Goal: Task Accomplishment & Management: Manage account settings

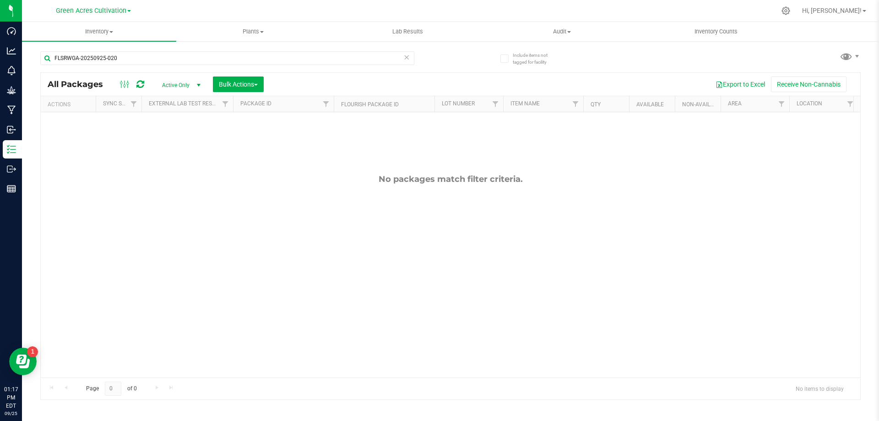
click at [405, 61] on icon at bounding box center [406, 56] width 6 height 11
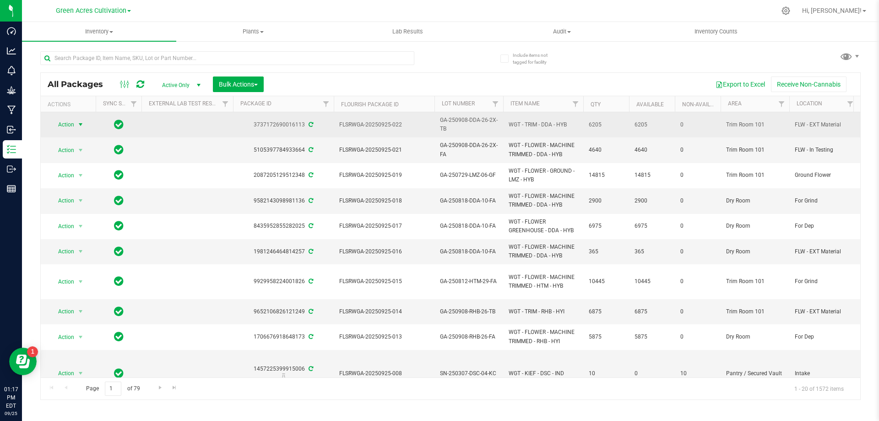
click at [71, 118] on span "Action" at bounding box center [62, 124] width 25 height 13
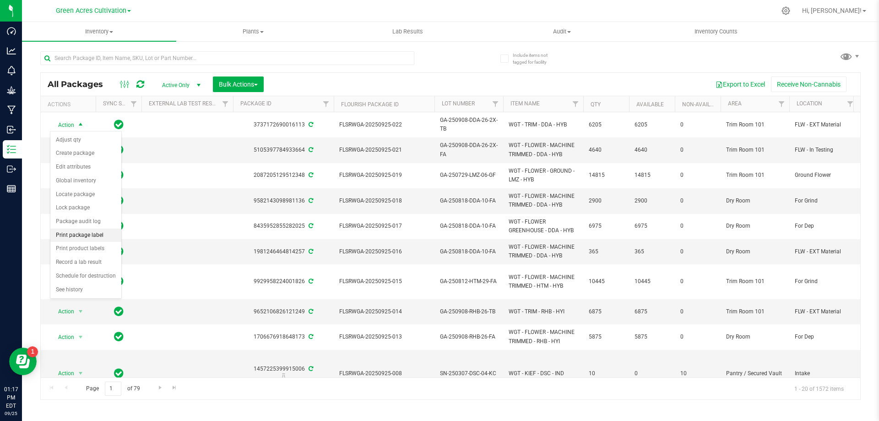
click at [90, 231] on li "Print package label" at bounding box center [85, 235] width 71 height 14
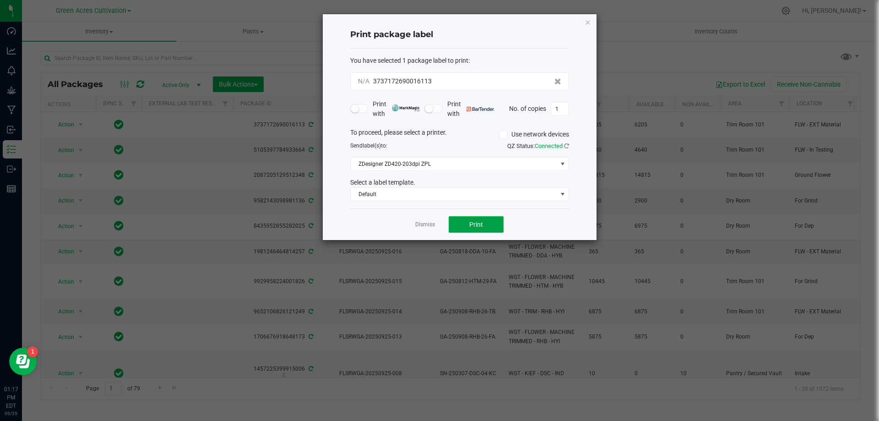
click at [471, 226] on span "Print" at bounding box center [476, 224] width 14 height 7
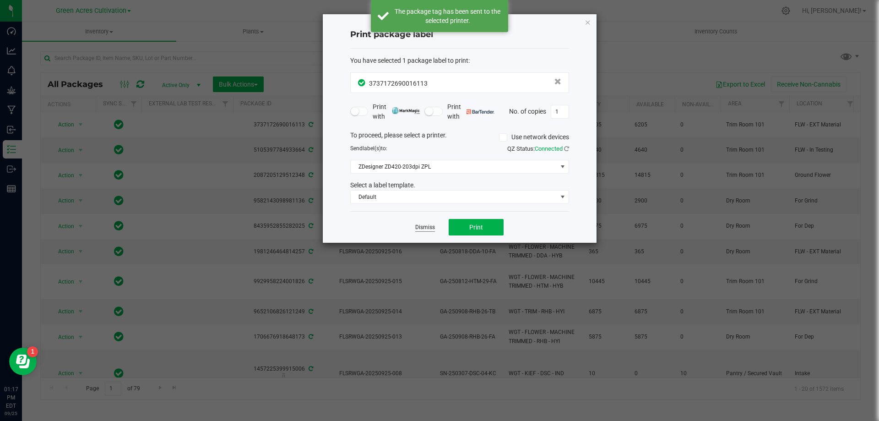
click at [422, 227] on link "Dismiss" at bounding box center [425, 227] width 20 height 8
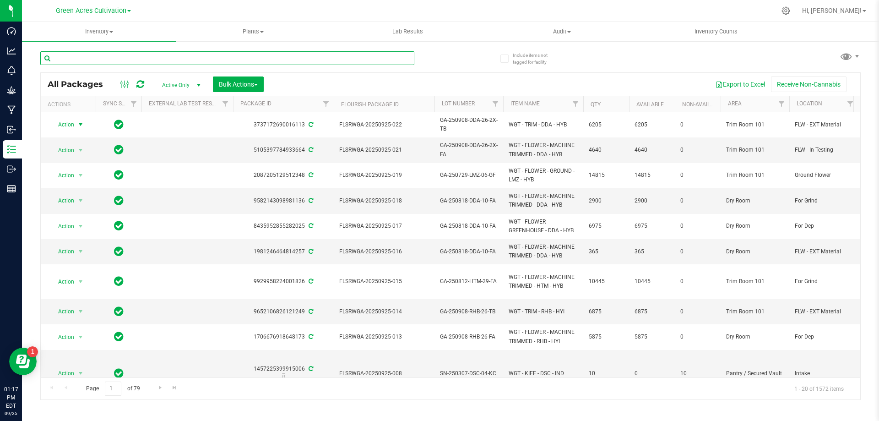
click at [194, 56] on input "text" at bounding box center [227, 58] width 374 height 14
paste input "GA-250909-PKT-T-26"
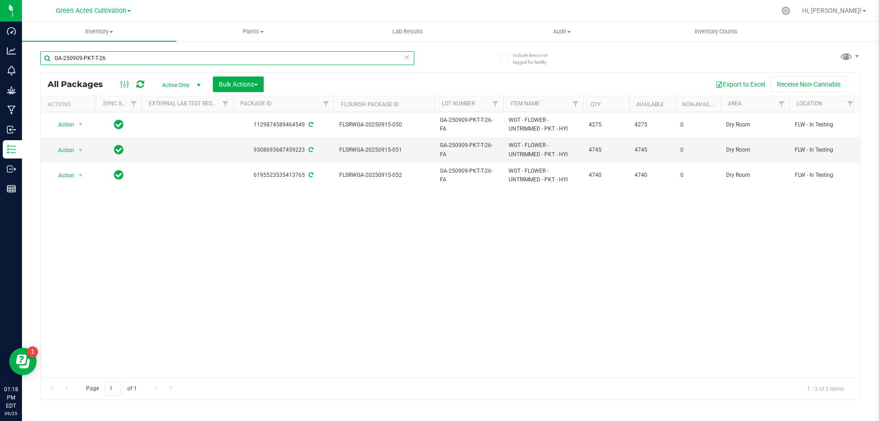
click at [207, 58] on input "GA-250909-PKT-T-26" at bounding box center [227, 58] width 374 height 14
paste input "IED"
click at [185, 55] on input "GA-250909-IED-T-26" at bounding box center [227, 58] width 374 height 14
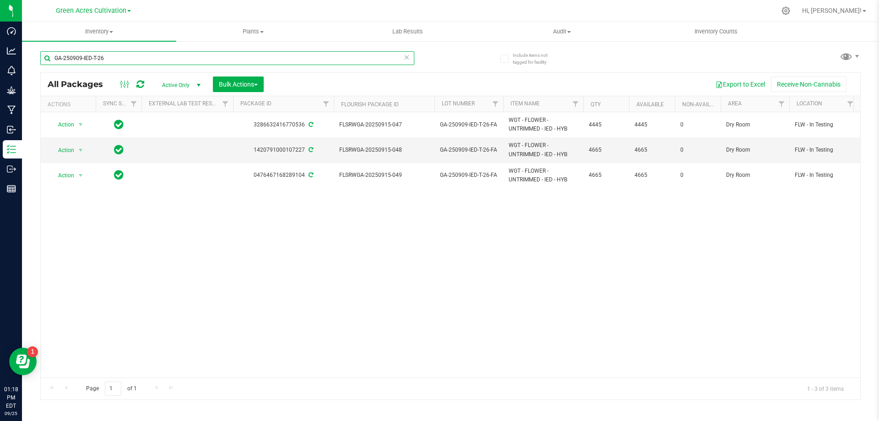
click at [185, 55] on input "GA-250909-IED-T-26" at bounding box center [227, 58] width 374 height 14
paste input "RHB"
click at [207, 54] on input "GA-250909-RHB-T-26" at bounding box center [227, 58] width 374 height 14
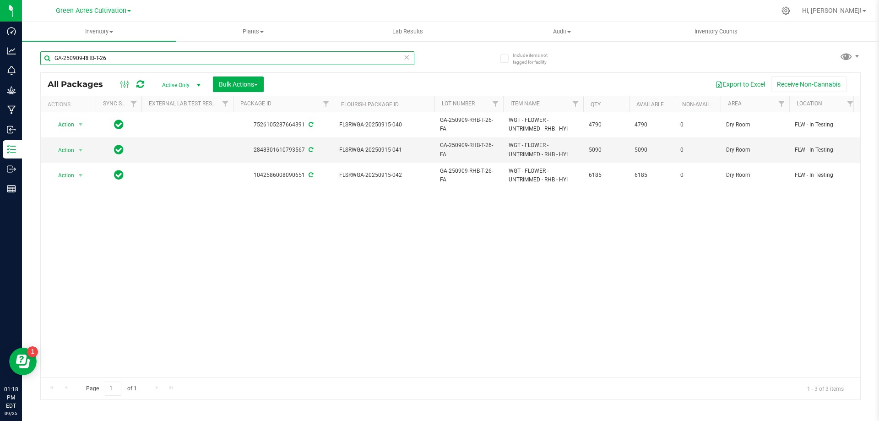
click at [207, 54] on input "GA-250909-RHB-T-26" at bounding box center [227, 58] width 374 height 14
paste input "DDA"
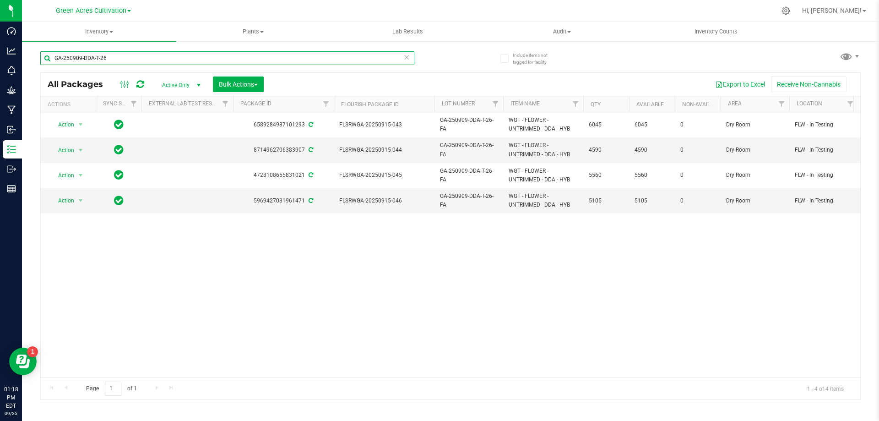
type input "GA-250909-DDA-T-26"
click at [218, 61] on input "GA-250909-DDA-T-26" at bounding box center [227, 58] width 374 height 14
click at [218, 63] on input "GA-250909-DDA-T-26" at bounding box center [227, 58] width 374 height 14
click at [408, 61] on icon at bounding box center [406, 56] width 6 height 11
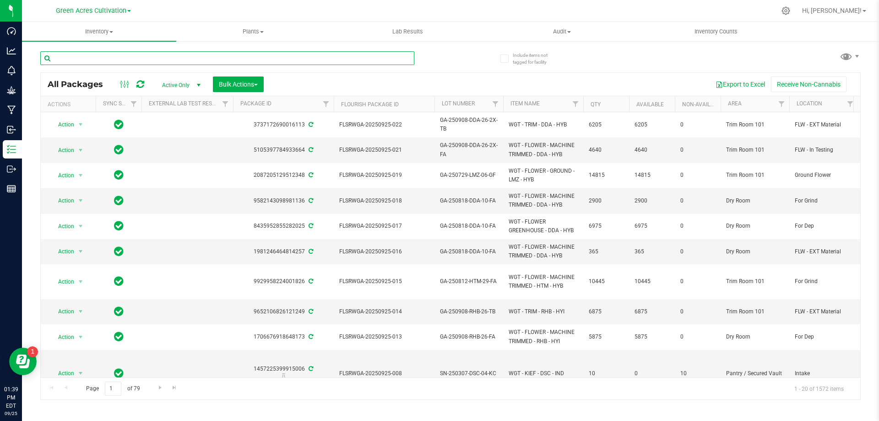
click at [214, 53] on input "text" at bounding box center [227, 58] width 374 height 14
paste input "GA-250909-PKT-T-26"
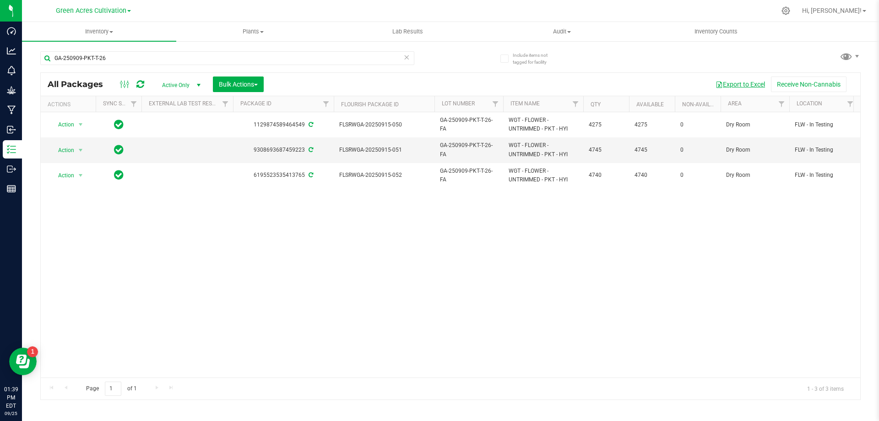
click at [743, 86] on button "Export to Excel" at bounding box center [740, 84] width 61 height 16
click at [250, 55] on input "GA-250909-PKT-T-26" at bounding box center [227, 58] width 374 height 14
paste input "IED"
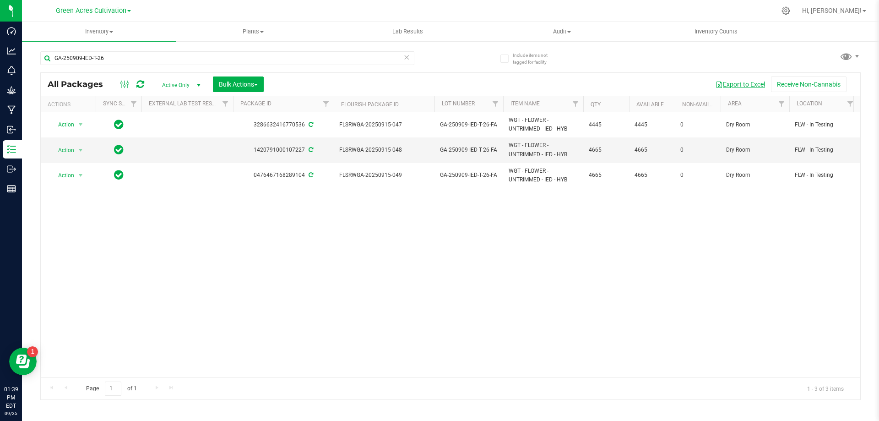
click at [729, 82] on button "Export to Excel" at bounding box center [740, 84] width 61 height 16
click at [237, 59] on input "GA-250909-IED-T-26" at bounding box center [227, 58] width 374 height 14
paste input "26-FA"
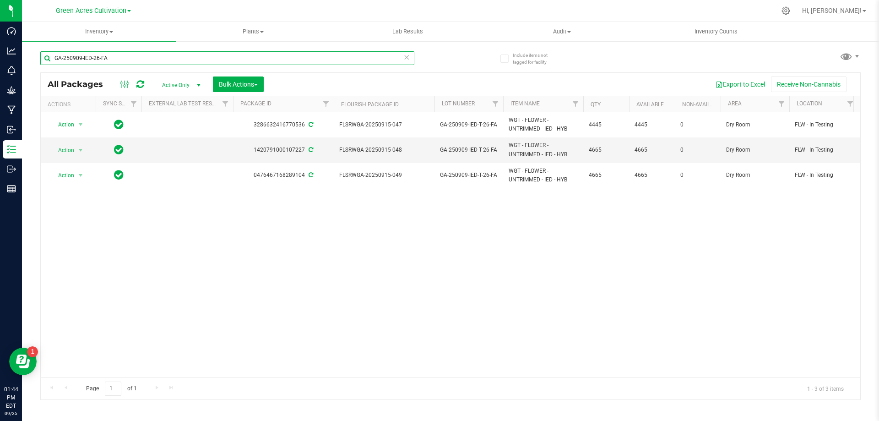
type input "GA-250909-IED-26-FA"
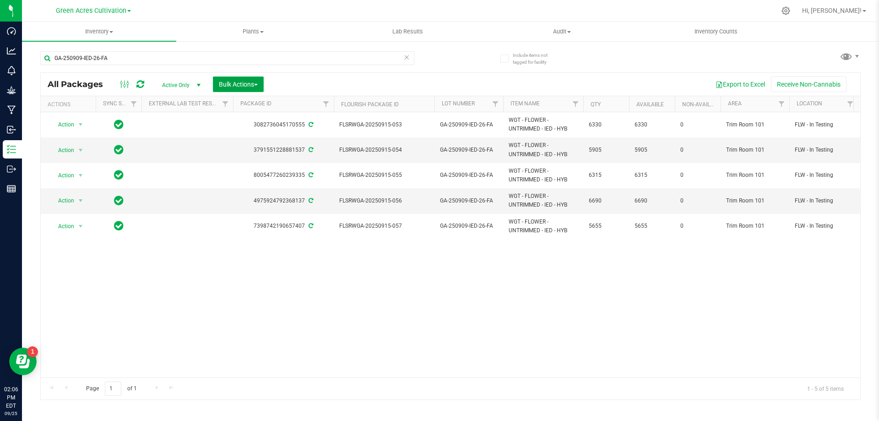
click at [230, 86] on span "Bulk Actions" at bounding box center [238, 84] width 39 height 7
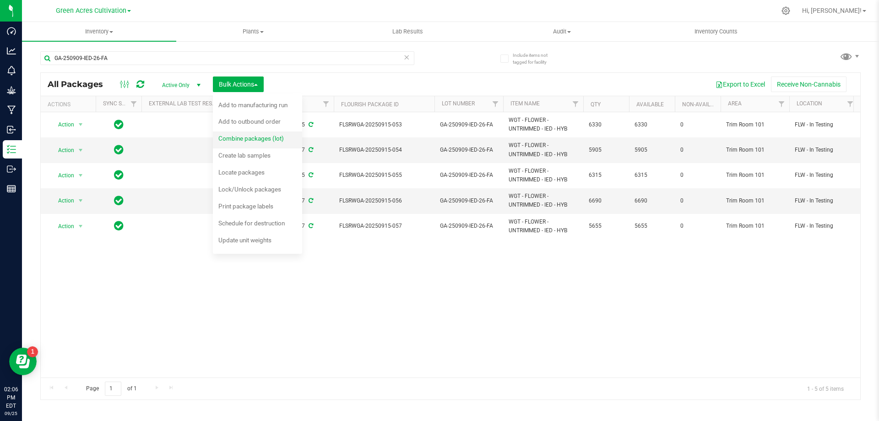
click at [241, 139] on span "Combine packages (lot)" at bounding box center [250, 138] width 65 height 7
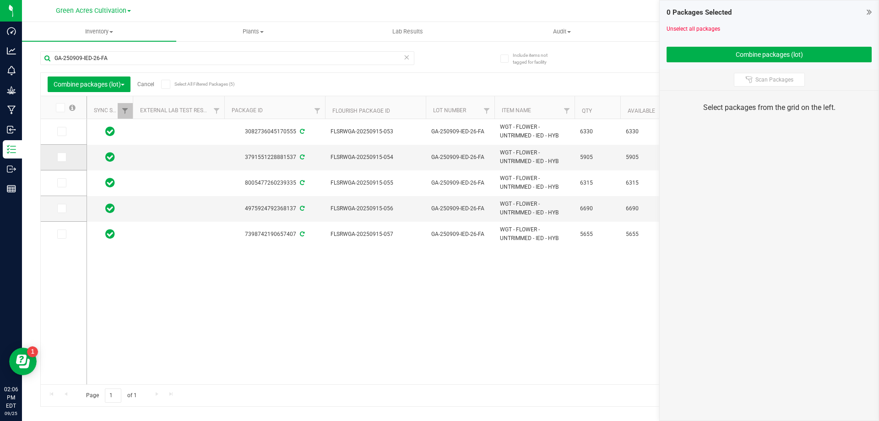
click at [60, 162] on span at bounding box center [61, 156] width 9 height 9
click at [0, 0] on input "checkbox" at bounding box center [0, 0] width 0 height 0
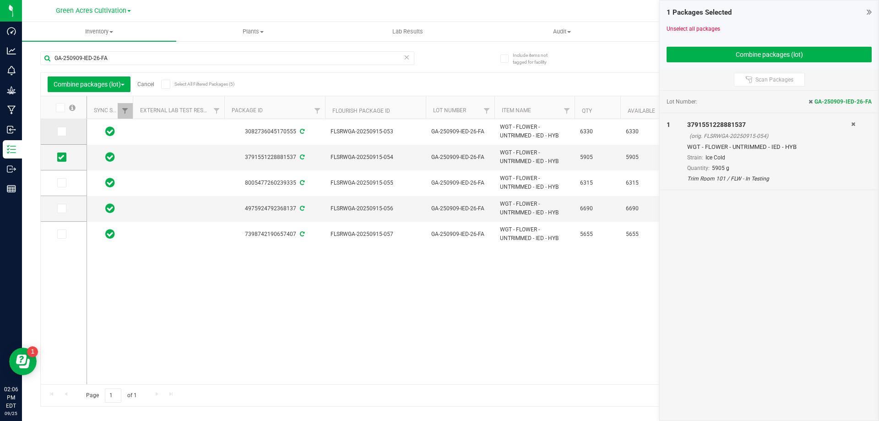
click at [65, 129] on span at bounding box center [61, 131] width 9 height 9
click at [0, 0] on input "checkbox" at bounding box center [0, 0] width 0 height 0
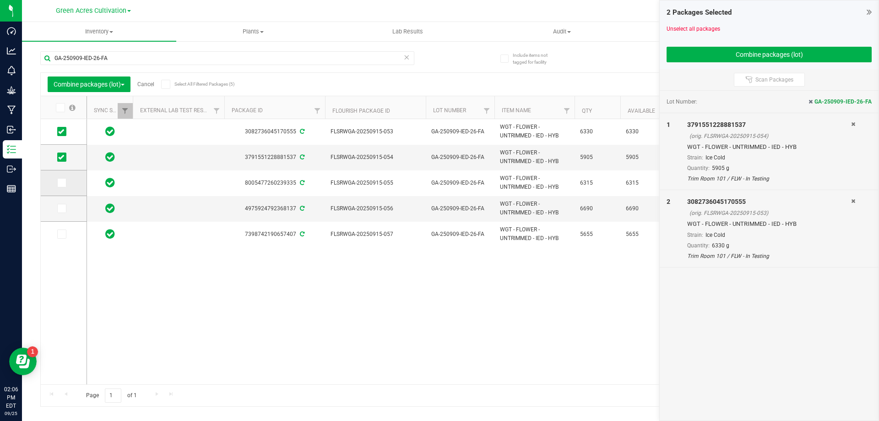
click at [64, 180] on span at bounding box center [61, 182] width 9 height 9
click at [0, 0] on input "checkbox" at bounding box center [0, 0] width 0 height 0
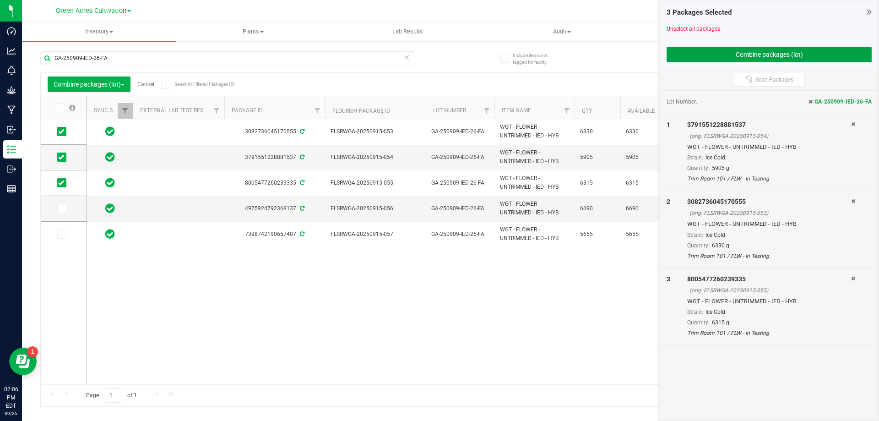
click at [720, 57] on button "Combine packages (lot)" at bounding box center [769, 55] width 205 height 16
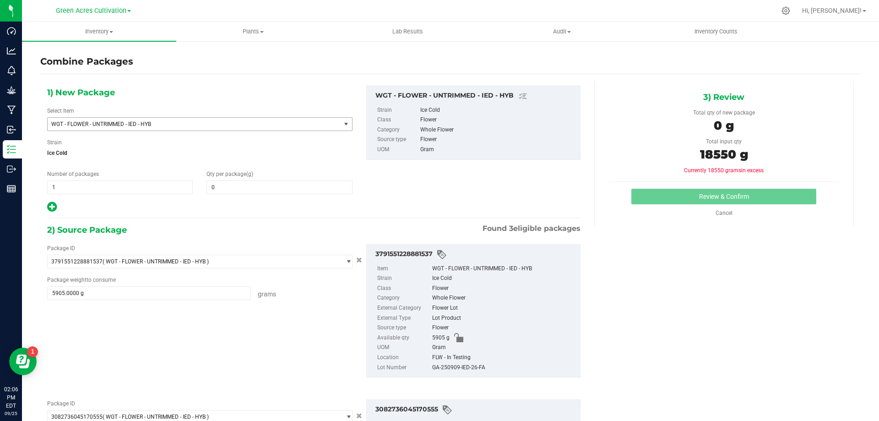
click at [268, 128] on span "WGT - FLOWER - UNTRIMMED - IED - HYB" at bounding box center [194, 124] width 293 height 13
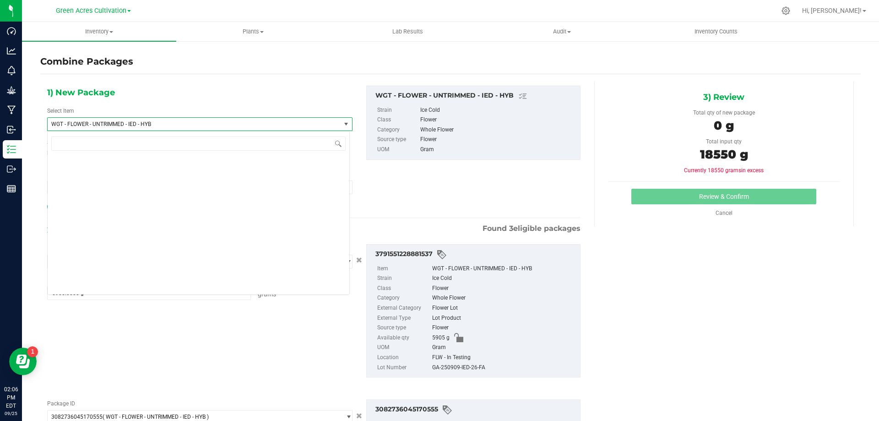
scroll to position [199183, 0]
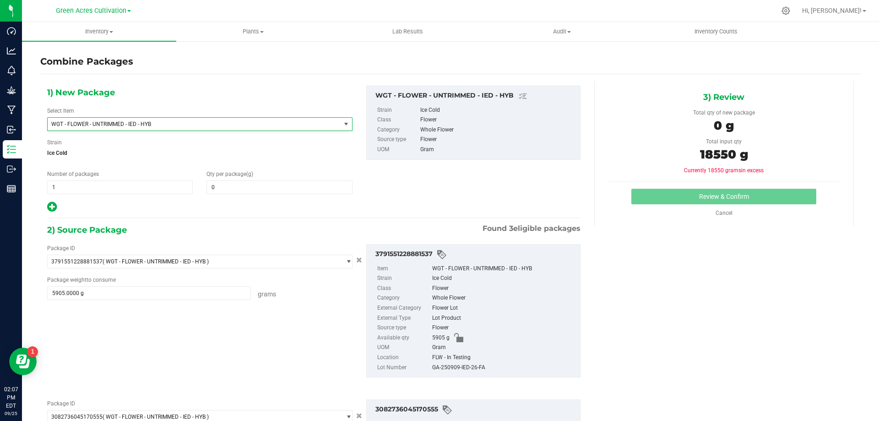
click at [596, 220] on div "3) Review Total qty of new package 0 g Total input qty 18550 g Currently 18550 …" at bounding box center [724, 153] width 260 height 145
click at [272, 185] on span at bounding box center [279, 187] width 146 height 14
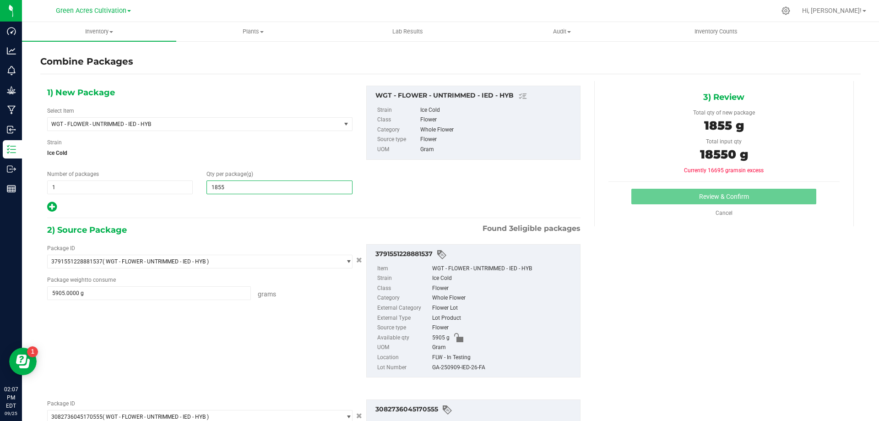
type input "18550"
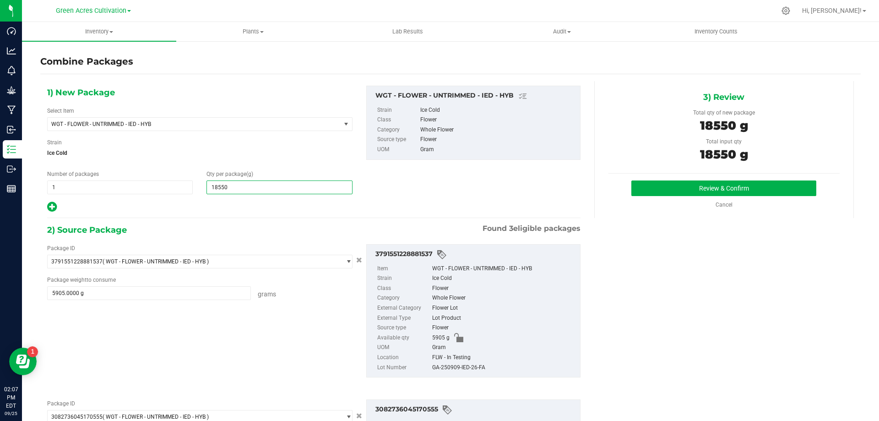
type input "18,550"
click at [465, 366] on div "GA-250909-IED-26-FA" at bounding box center [503, 368] width 143 height 10
copy div "GA-250909-IED-26-FA"
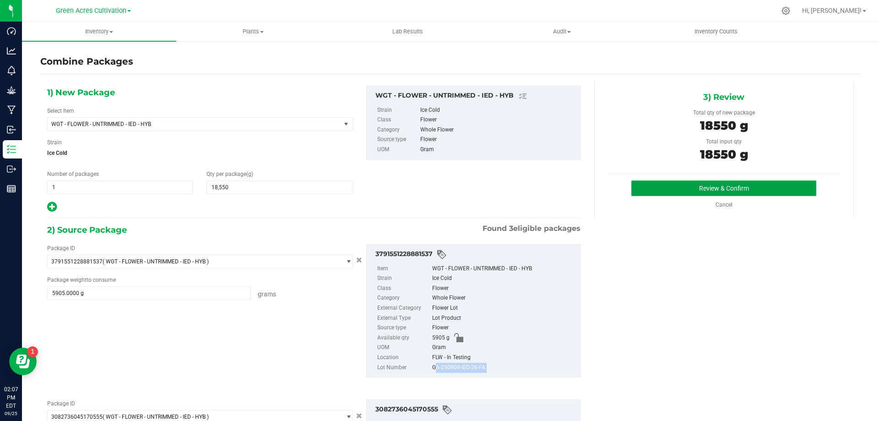
click at [685, 188] on button "Review & Confirm" at bounding box center [723, 188] width 185 height 16
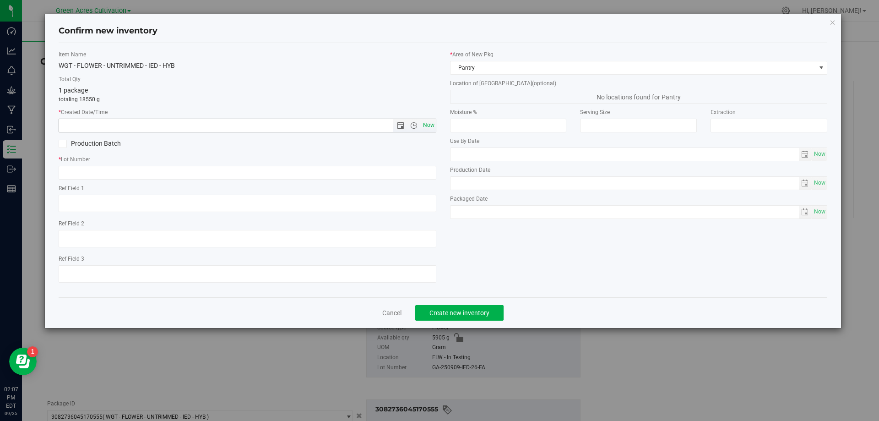
click at [428, 126] on span "Now" at bounding box center [429, 125] width 16 height 13
type input "9/25/2025 2:07 PM"
click at [418, 166] on input "text" at bounding box center [248, 173] width 378 height 14
paste input "GA-250909-IED-26-FA"
type input "GA-250909-IED-26-FA"
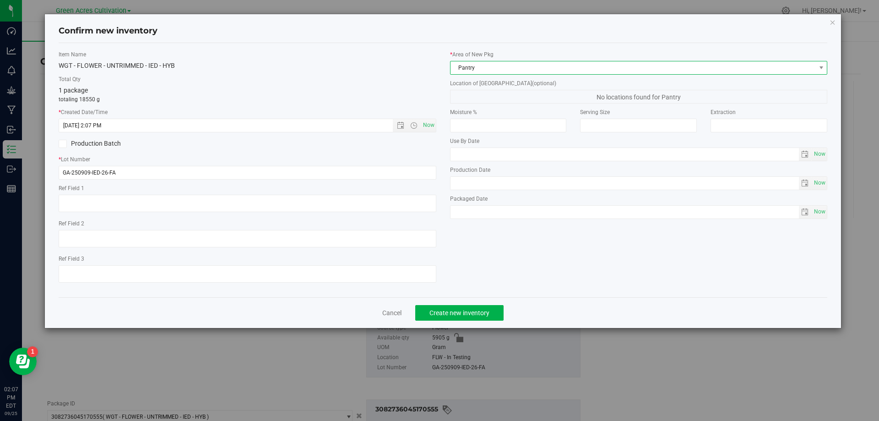
click at [512, 72] on span "Pantry" at bounding box center [632, 67] width 365 height 13
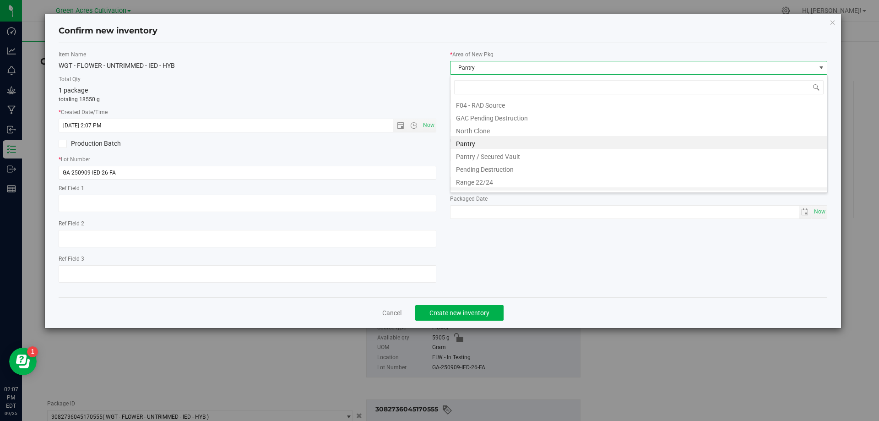
scroll to position [139, 0]
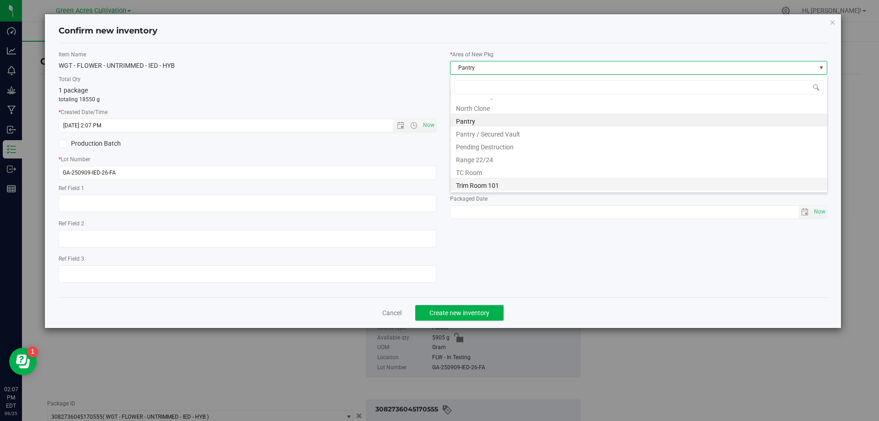
click at [483, 190] on li "Trim Room 101" at bounding box center [638, 184] width 377 height 13
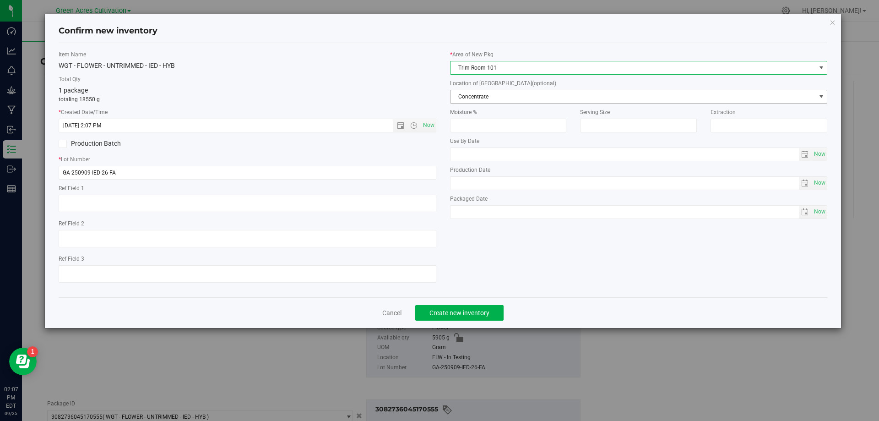
click at [532, 94] on span "Concentrate" at bounding box center [632, 96] width 365 height 13
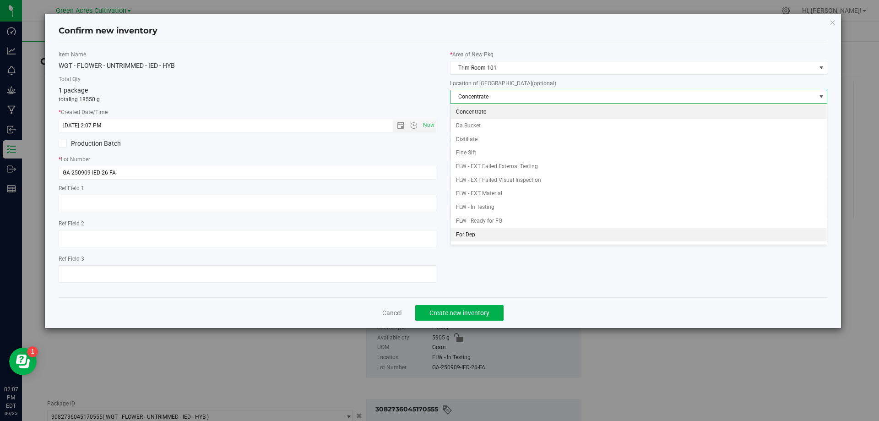
click at [497, 234] on li "For Dep" at bounding box center [638, 235] width 377 height 14
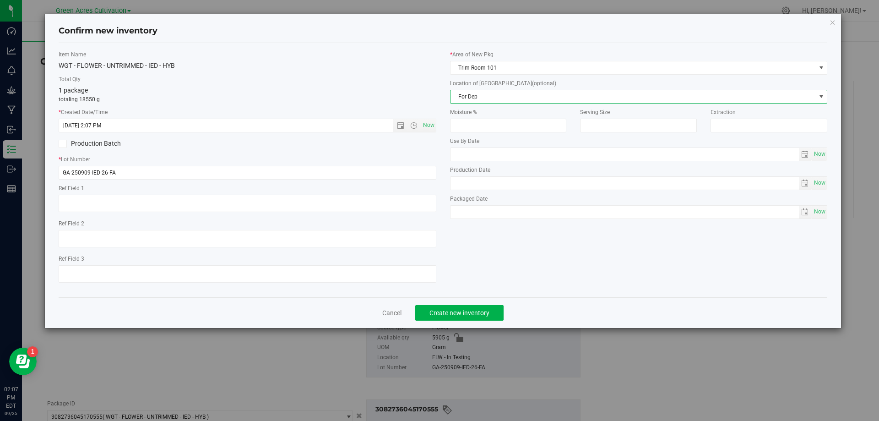
click at [475, 320] on div "Cancel Create new inventory" at bounding box center [443, 312] width 769 height 31
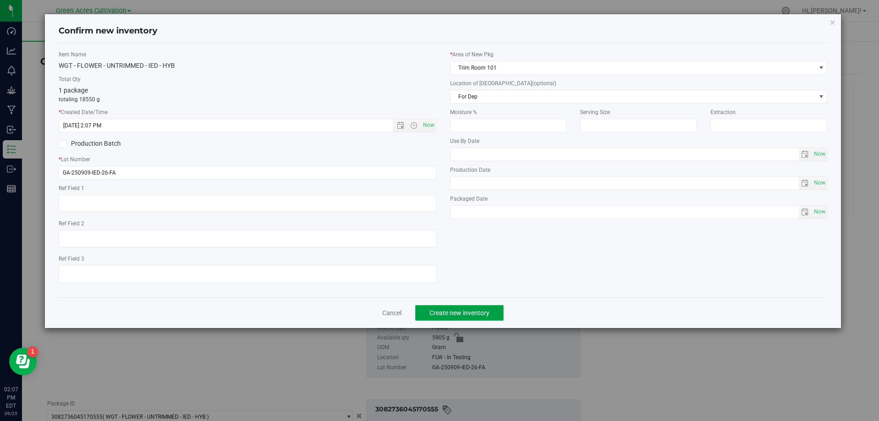
click at [473, 316] on span "Create new inventory" at bounding box center [459, 312] width 60 height 7
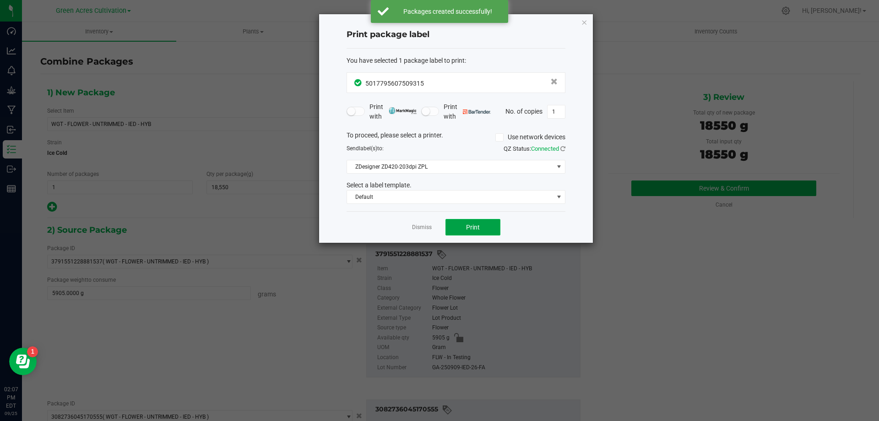
click at [457, 224] on button "Print" at bounding box center [472, 227] width 55 height 16
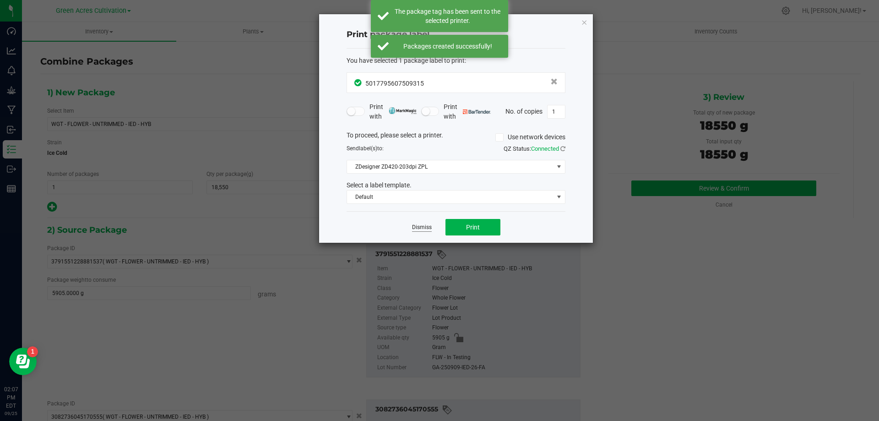
click at [423, 230] on link "Dismiss" at bounding box center [422, 227] width 20 height 8
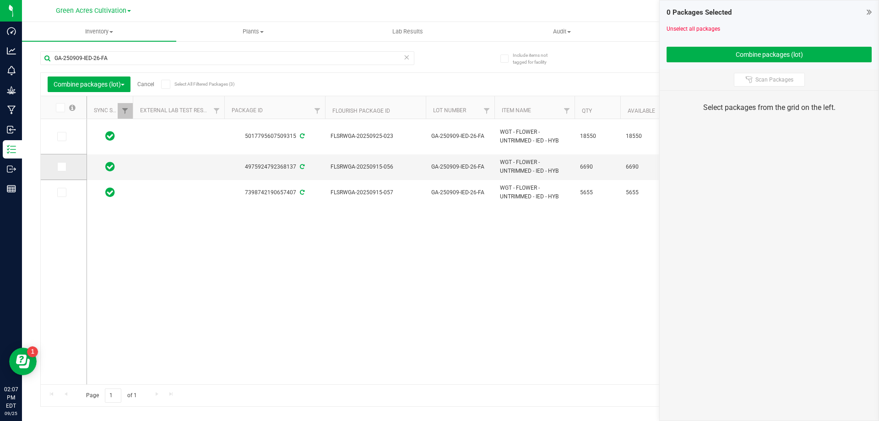
click at [67, 162] on td at bounding box center [64, 167] width 46 height 26
click at [65, 167] on span at bounding box center [61, 166] width 9 height 9
click at [0, 0] on input "checkbox" at bounding box center [0, 0] width 0 height 0
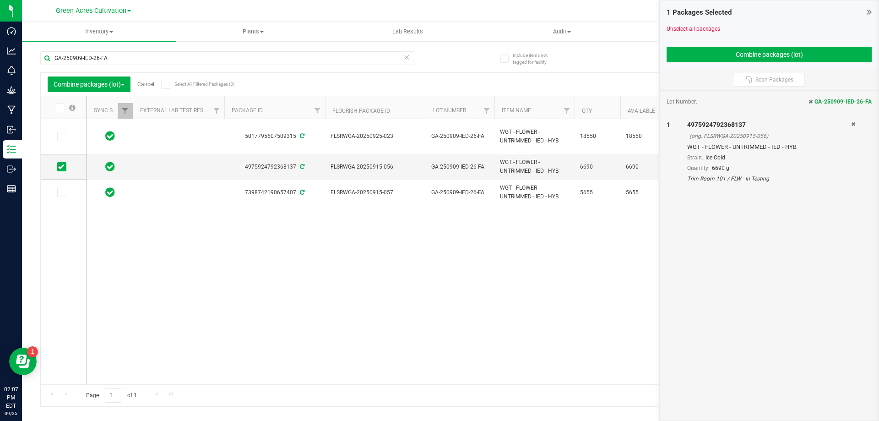
click at [59, 197] on span at bounding box center [61, 192] width 9 height 9
click at [0, 0] on input "checkbox" at bounding box center [0, 0] width 0 height 0
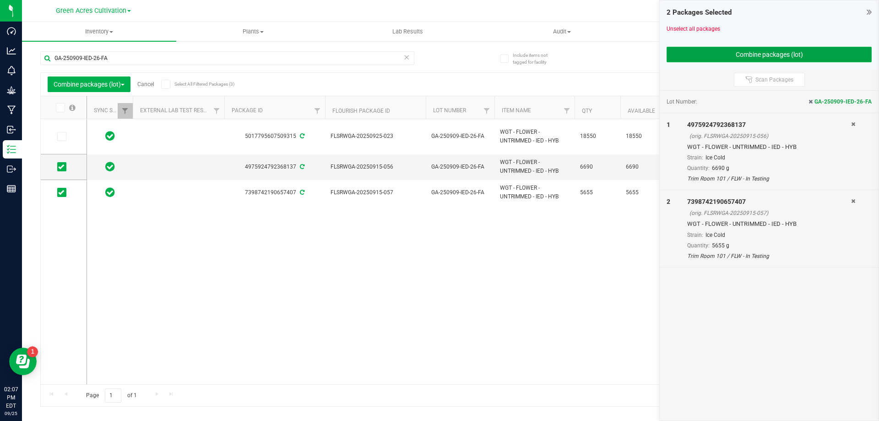
click at [694, 58] on button "Combine packages (lot)" at bounding box center [769, 55] width 205 height 16
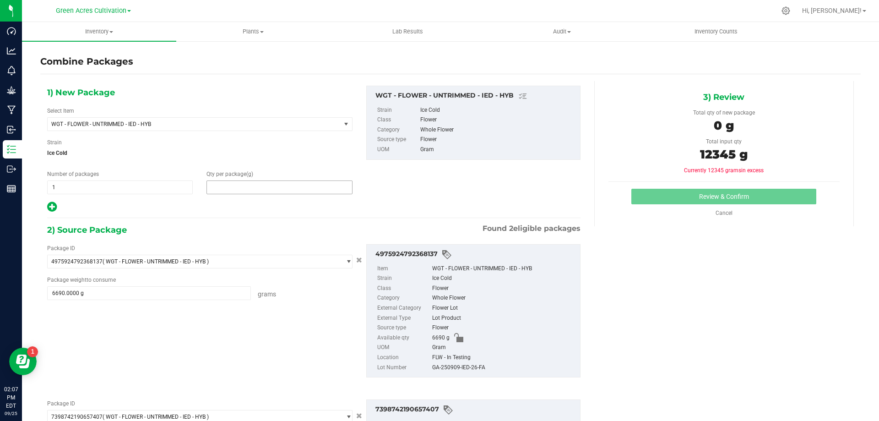
click at [260, 183] on span at bounding box center [279, 187] width 146 height 14
type input "12345"
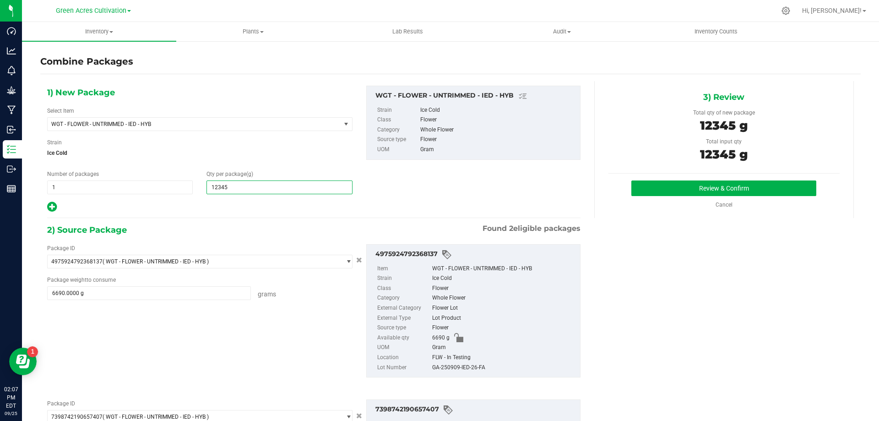
type input "12,345"
click at [464, 363] on div "GA-250909-IED-26-FA" at bounding box center [503, 368] width 143 height 10
click at [461, 368] on div "GA-250909-IED-26-FA" at bounding box center [503, 368] width 143 height 10
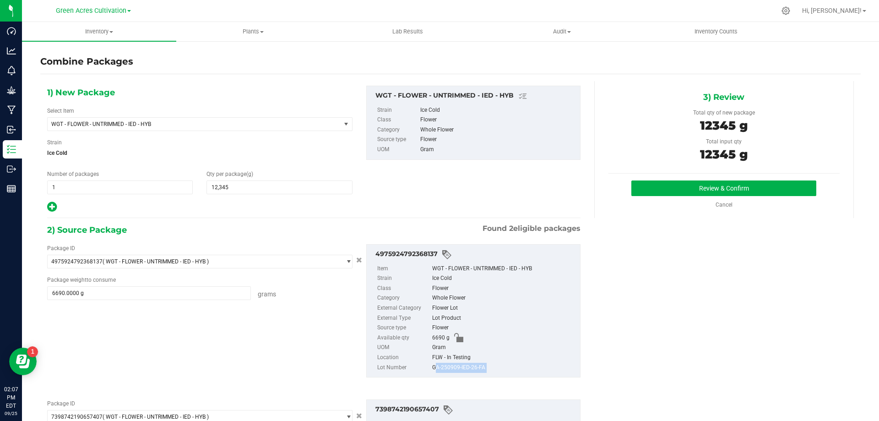
click at [461, 368] on div "GA-250909-IED-26-FA" at bounding box center [503, 368] width 143 height 10
copy div "GA-250909-IED-26-FA"
click at [654, 180] on button "Review & Confirm" at bounding box center [723, 188] width 185 height 16
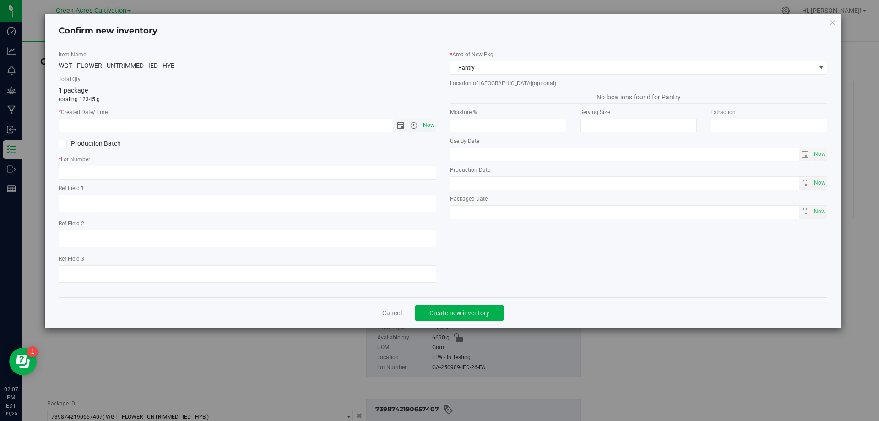
click at [431, 124] on span "Now" at bounding box center [429, 125] width 16 height 13
type input "9/25/2025 2:07 PM"
click at [432, 178] on input "text" at bounding box center [248, 173] width 378 height 14
paste input "GA-250909-IED-26-FA"
type input "GA-250909-IED-26-FA"
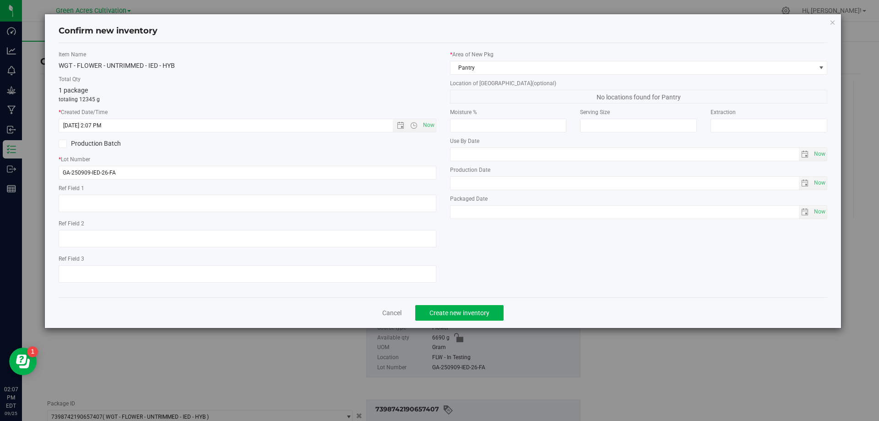
click at [510, 60] on div "* Area of New Pkg Pantry" at bounding box center [639, 62] width 378 height 24
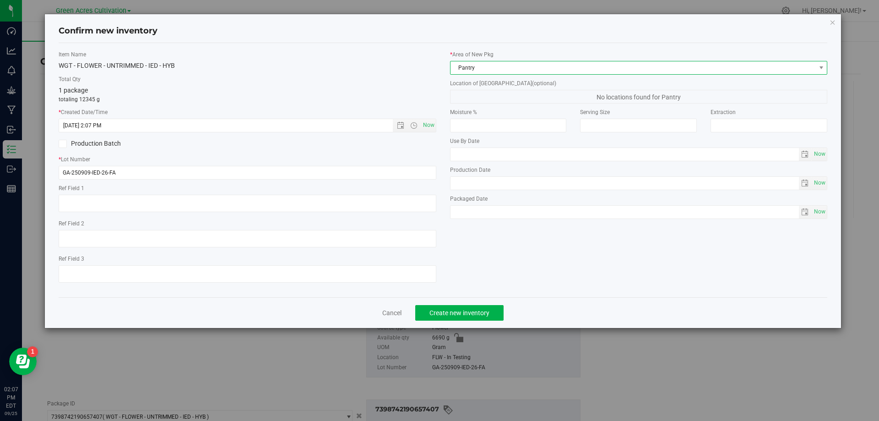
click at [534, 66] on span "Pantry" at bounding box center [632, 67] width 365 height 13
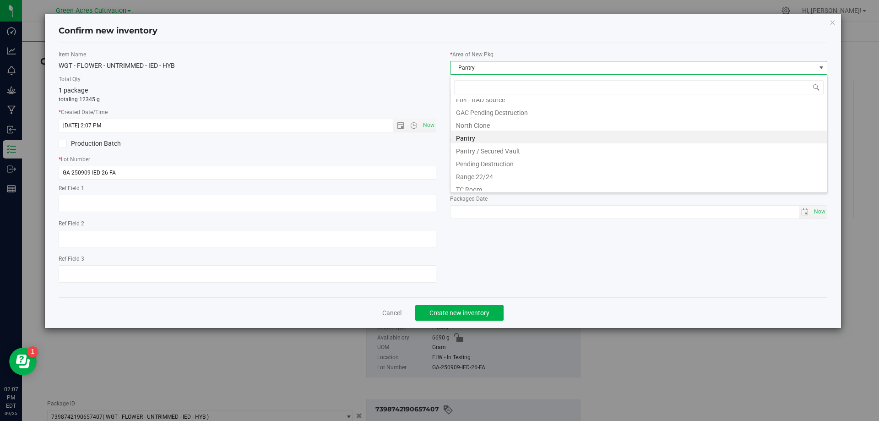
scroll to position [139, 0]
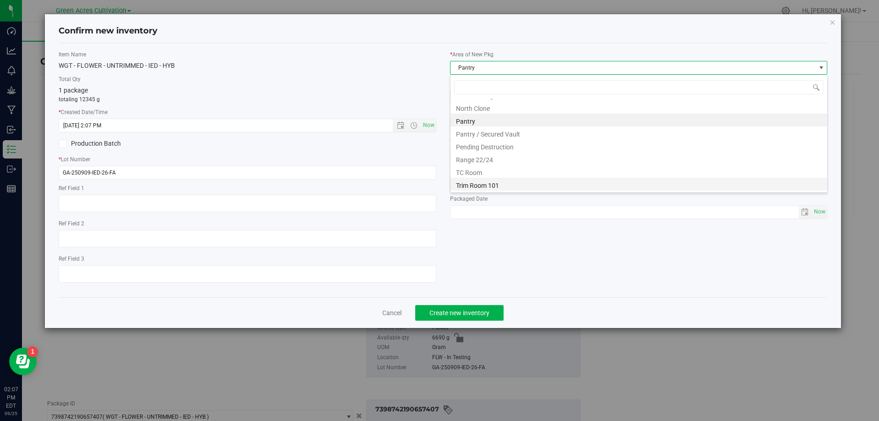
click at [512, 182] on li "Trim Room 101" at bounding box center [638, 184] width 377 height 13
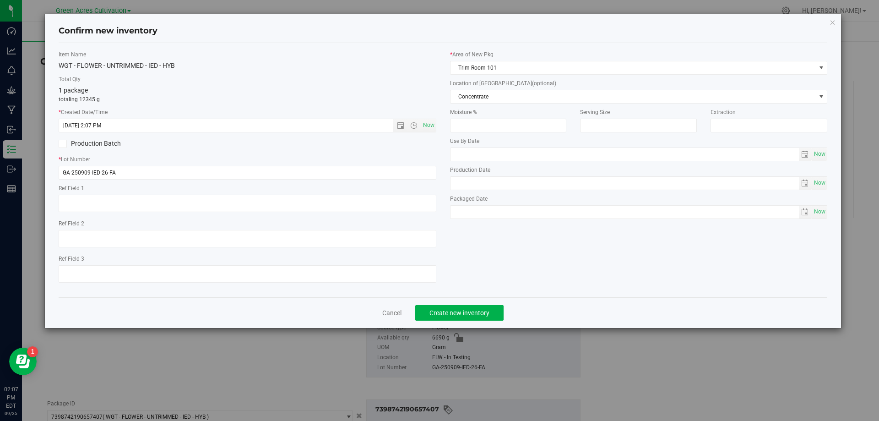
click at [530, 88] on div "Location of New Pkg (optional) Concentrate Concentrate Da Bucket Distillate Fin…" at bounding box center [639, 91] width 378 height 24
click at [532, 97] on span "Concentrate" at bounding box center [632, 96] width 365 height 13
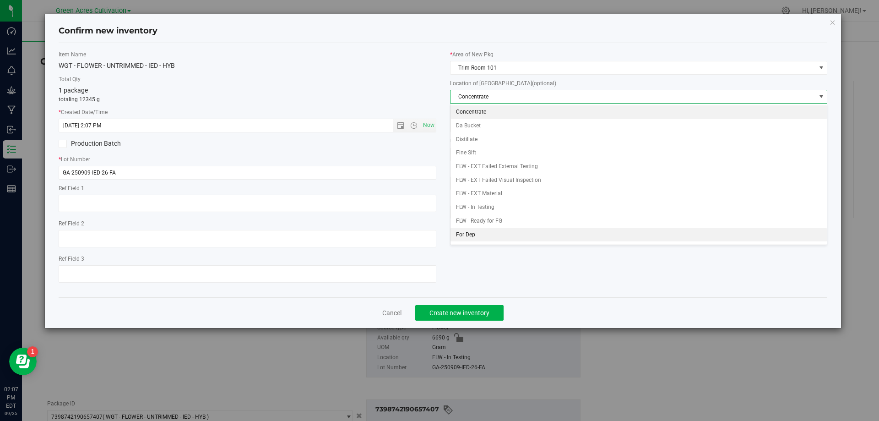
click at [483, 232] on li "For Dep" at bounding box center [638, 235] width 377 height 14
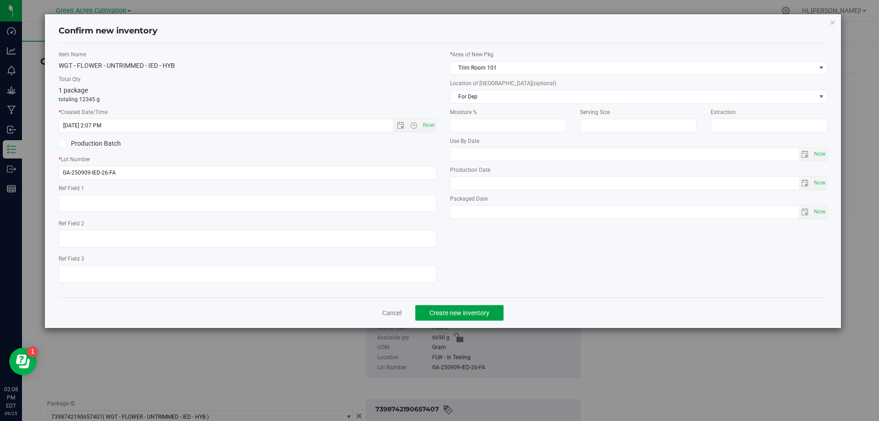
click at [466, 309] on span "Create new inventory" at bounding box center [459, 312] width 60 height 7
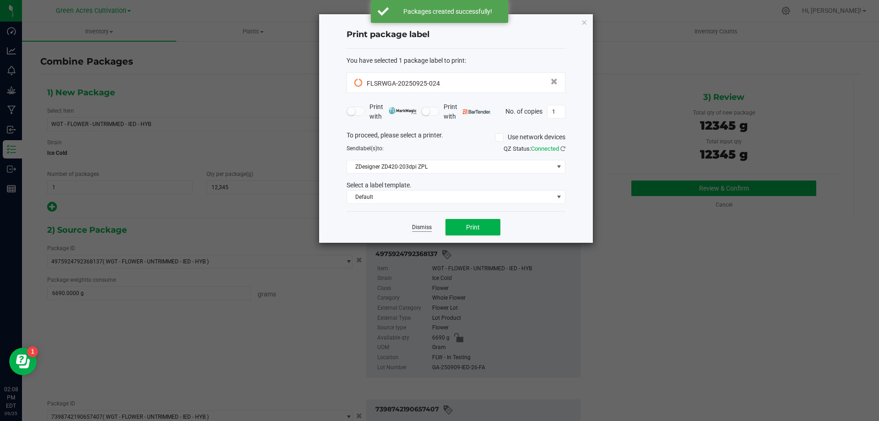
click at [418, 230] on link "Dismiss" at bounding box center [422, 227] width 20 height 8
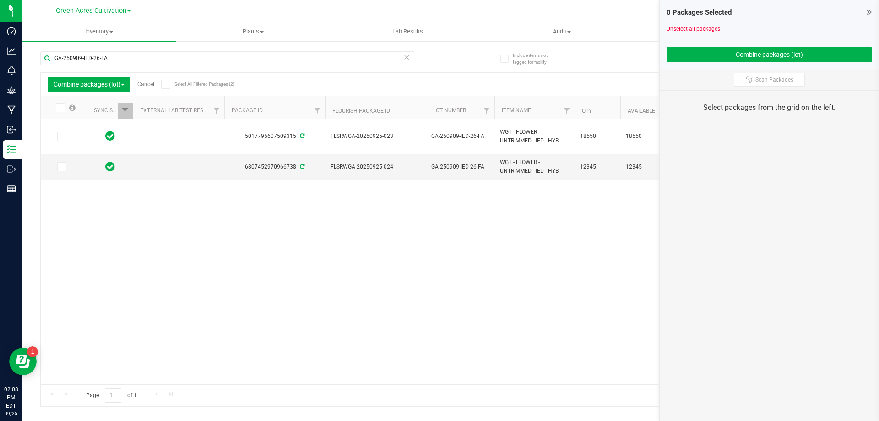
click at [152, 82] on link "Cancel" at bounding box center [145, 84] width 17 height 6
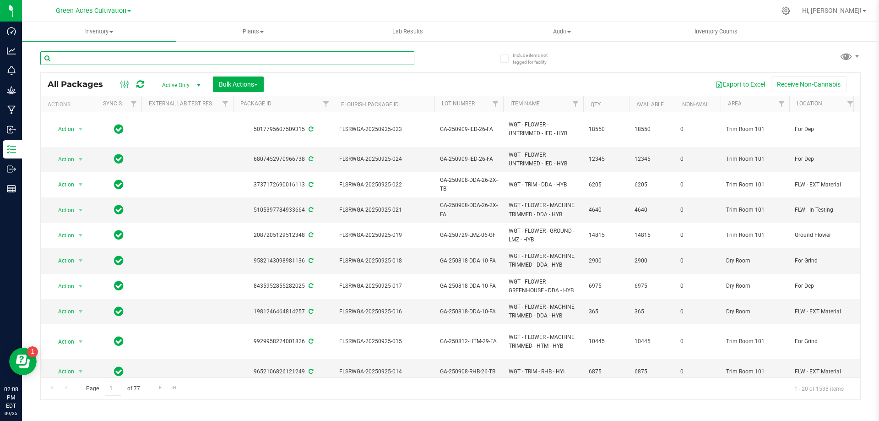
click at [274, 55] on input "text" at bounding box center [227, 58] width 374 height 14
paste input "FLSRWGA-20250925-023"
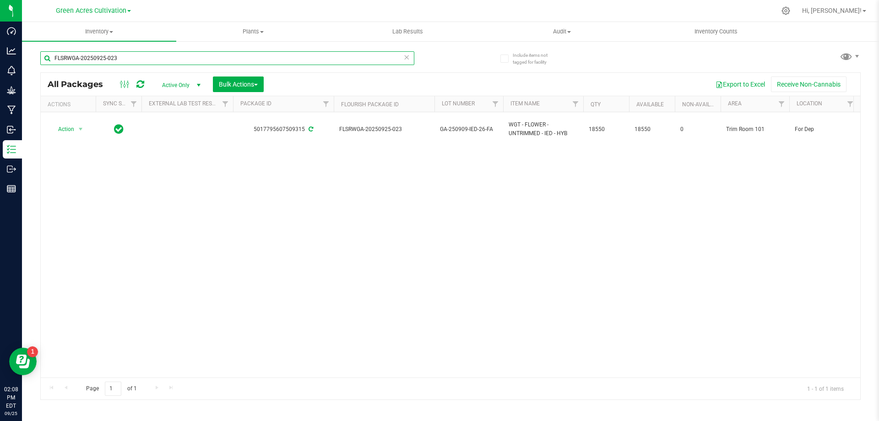
type input "FLSRWGA-20250925-023"
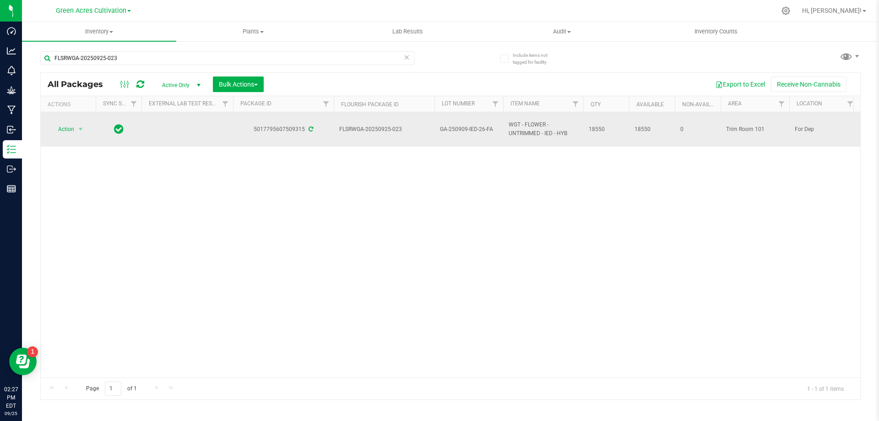
drag, startPoint x: 63, startPoint y: 138, endPoint x: 71, endPoint y: 130, distance: 11.0
click at [66, 136] on td "Action Action Adjust qty Create package Edit attributes Global inventory Locate…" at bounding box center [68, 129] width 55 height 34
click at [71, 130] on span "Action" at bounding box center [62, 129] width 25 height 13
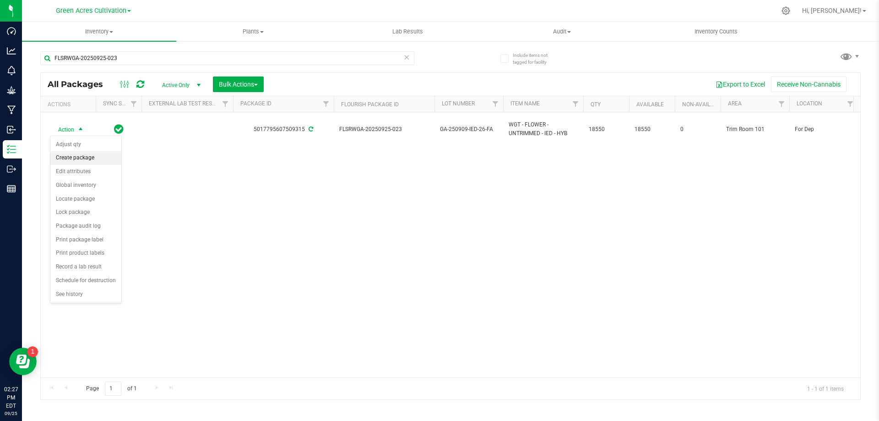
click at [78, 156] on li "Create package" at bounding box center [85, 158] width 71 height 14
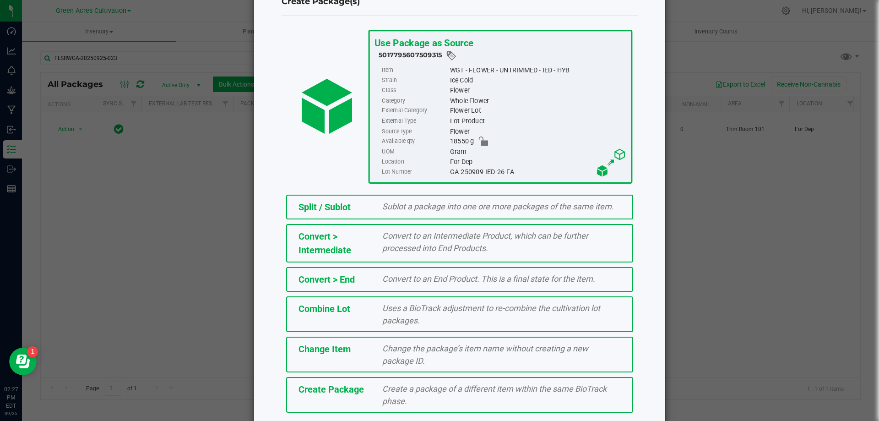
scroll to position [66, 0]
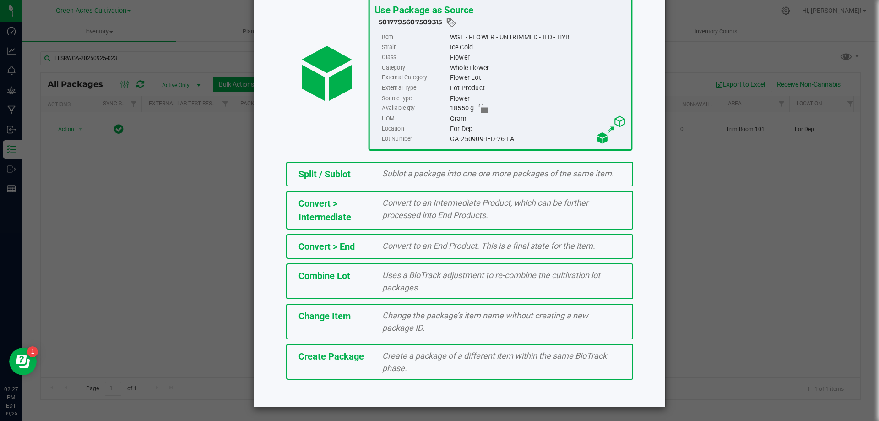
click at [418, 367] on div "Create a package of a different item within the same BioTrack phase." at bounding box center [501, 361] width 252 height 25
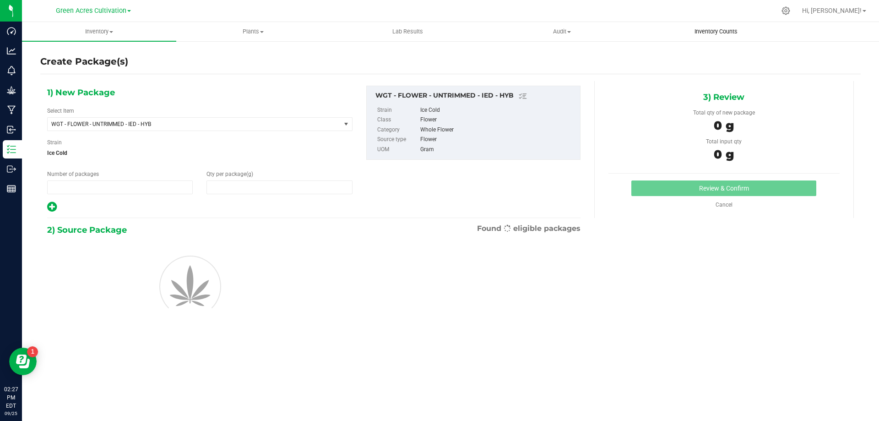
type input "1"
type input "0.0000"
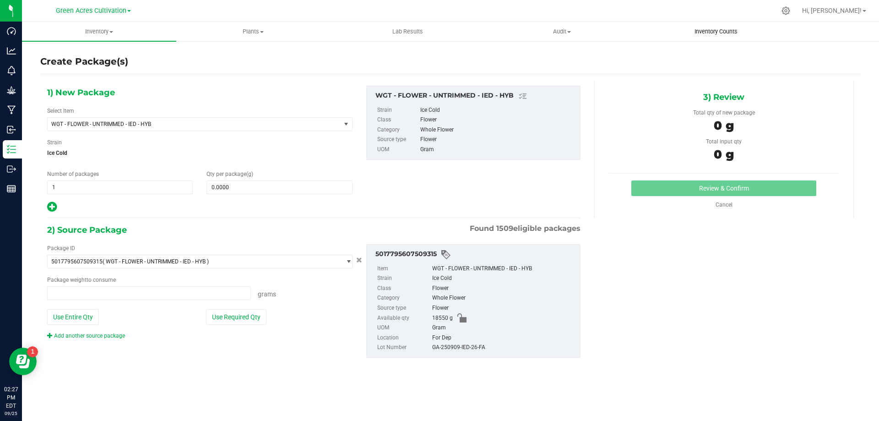
type input "0.0000 g"
click at [146, 126] on span "WGT - FLOWER - UNTRIMMED - IED - HYB" at bounding box center [188, 124] width 274 height 6
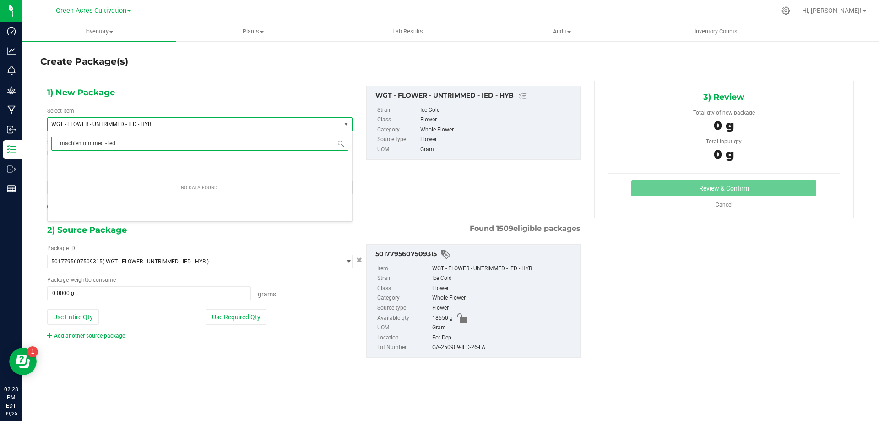
click at [81, 146] on input "machien trimmed - ied" at bounding box center [199, 143] width 297 height 14
type input "machine trimmed - ied"
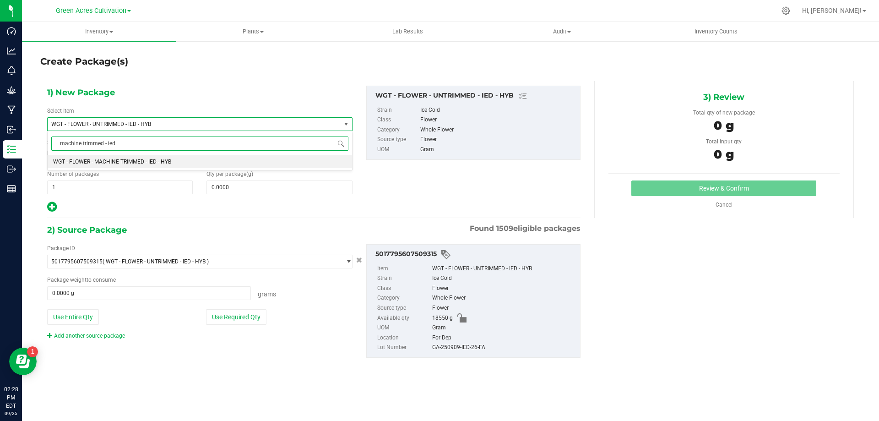
click at [234, 159] on li "WGT - FLOWER - MACHINE TRIMMED - IED - HYB" at bounding box center [200, 161] width 304 height 13
type input "0.0000"
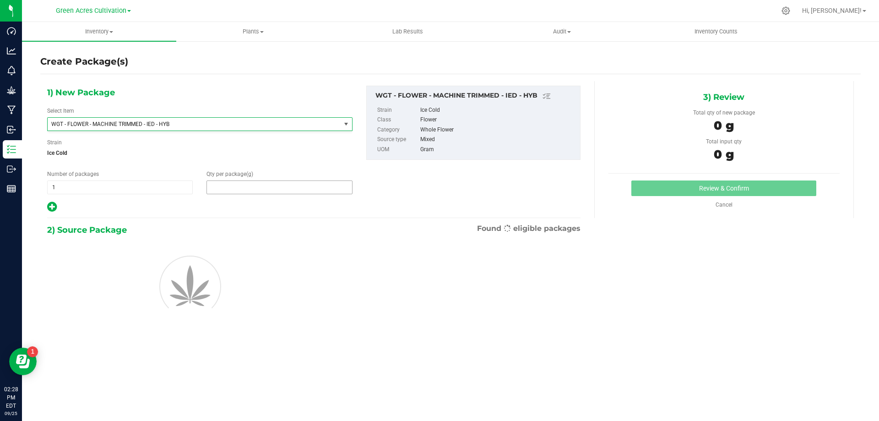
click at [244, 187] on span at bounding box center [279, 187] width 146 height 14
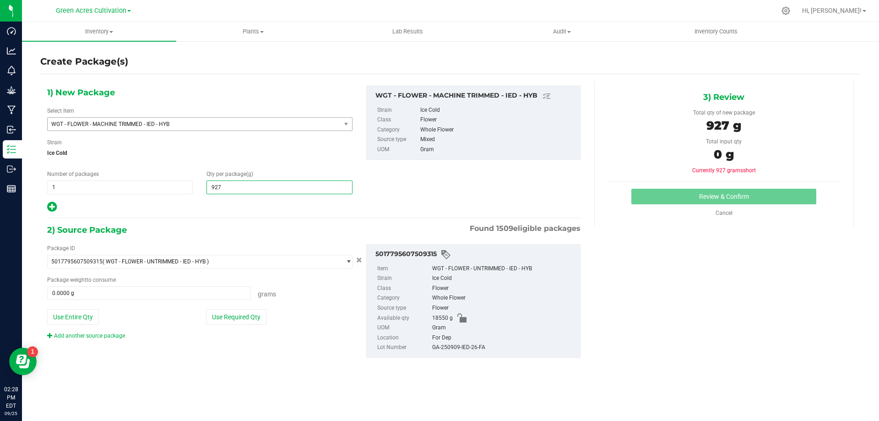
type input "9275"
type input "9,275.0000"
click at [225, 331] on div "Add another source package" at bounding box center [199, 335] width 305 height 8
click at [224, 321] on button "Use Required Qty" at bounding box center [236, 317] width 60 height 16
type input "9275.0000 g"
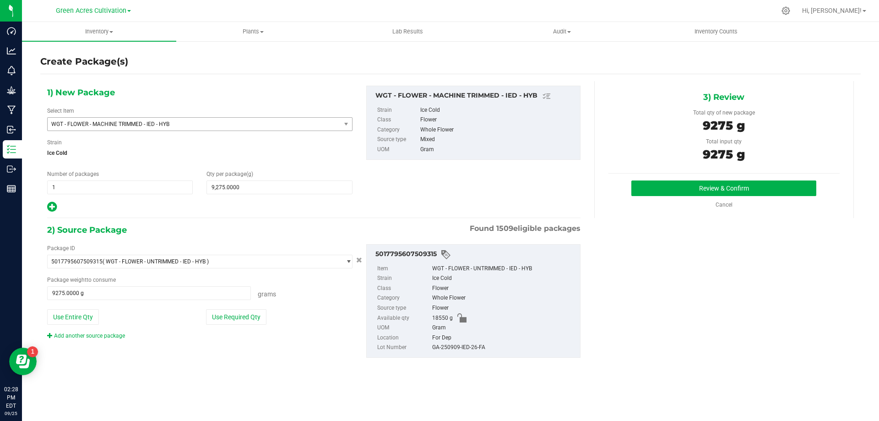
click at [472, 347] on div "GA-250909-IED-26-FA" at bounding box center [503, 347] width 143 height 10
copy div "GA-250909-IED-26-FA"
click at [745, 190] on button "Review & Confirm" at bounding box center [723, 188] width 185 height 16
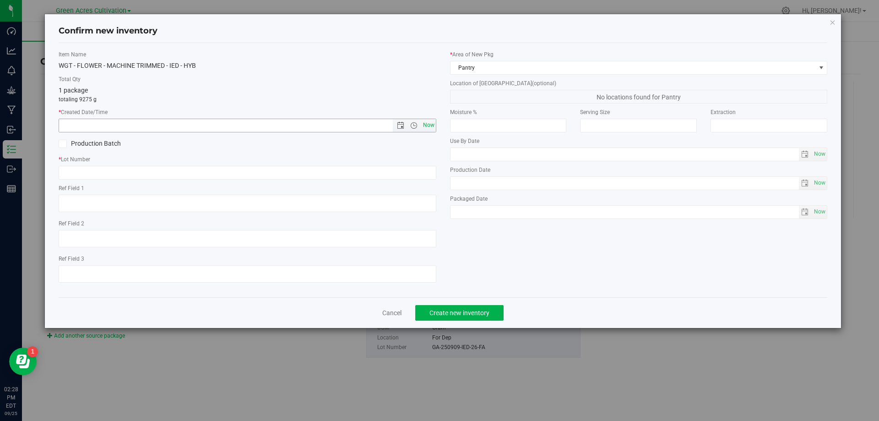
click at [431, 125] on span "Now" at bounding box center [429, 125] width 16 height 13
type input "9/25/2025 2:28 PM"
click at [422, 179] on input "text" at bounding box center [248, 173] width 378 height 14
paste input "GA-250909-IED-26-FA"
type input "GA-250909-IED-26-FA"
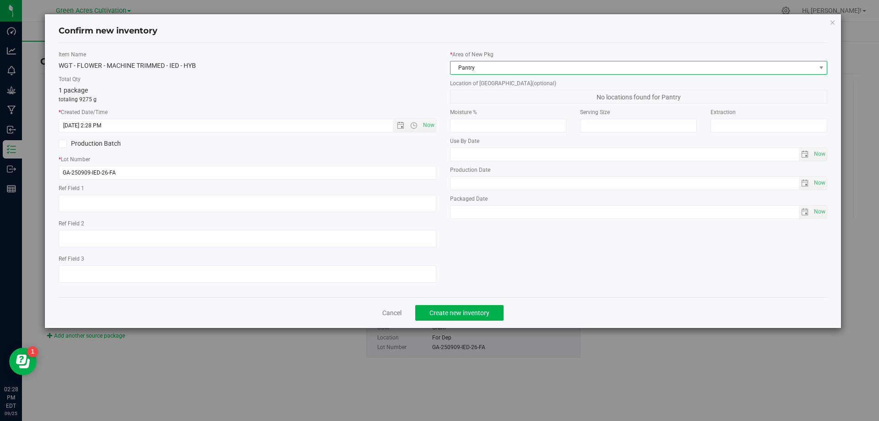
click at [492, 64] on span "Pantry" at bounding box center [632, 67] width 365 height 13
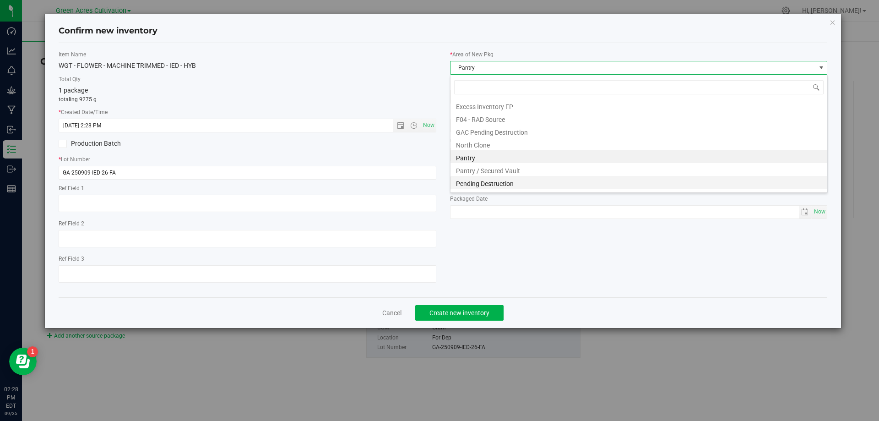
scroll to position [139, 0]
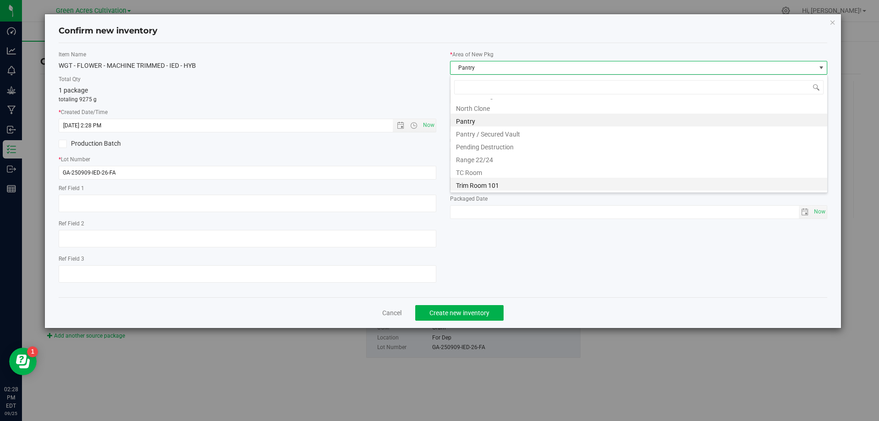
click at [477, 185] on li "Trim Room 101" at bounding box center [638, 184] width 377 height 13
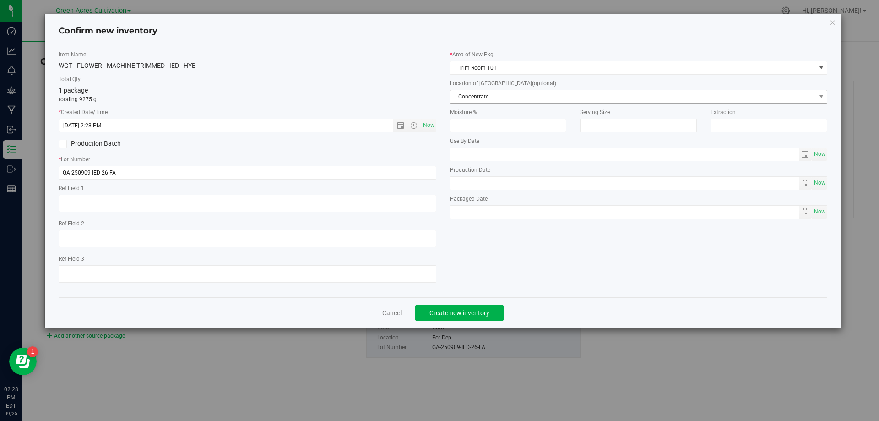
drag, startPoint x: 489, startPoint y: 82, endPoint x: 488, endPoint y: 102, distance: 20.2
click at [489, 82] on label "Location of New Pkg (optional)" at bounding box center [639, 83] width 378 height 8
click at [488, 103] on span "Concentrate" at bounding box center [639, 97] width 378 height 14
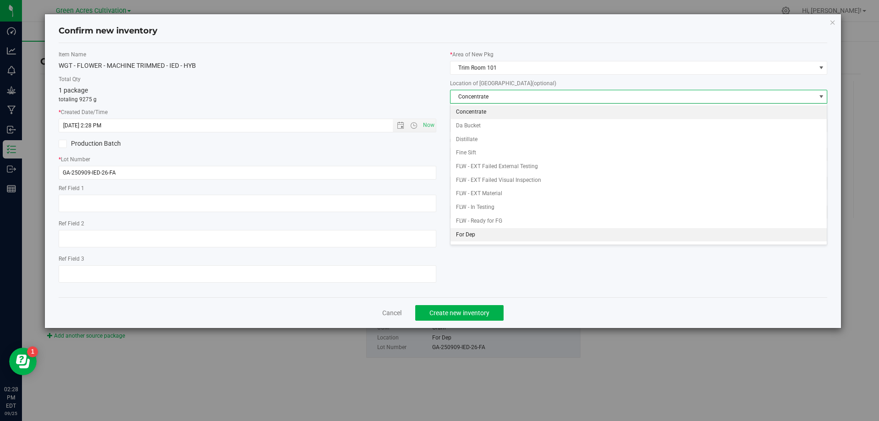
click at [470, 236] on li "For Dep" at bounding box center [638, 235] width 377 height 14
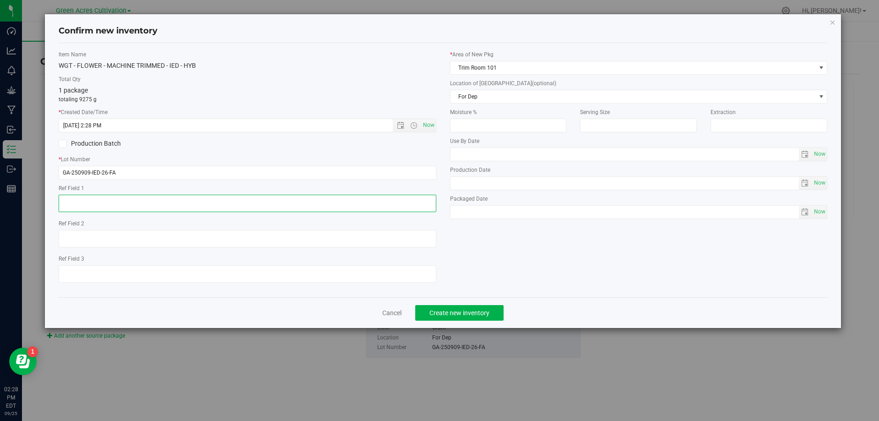
click at [333, 202] on textarea at bounding box center [248, 203] width 378 height 17
type textarea "NEEDS QC"
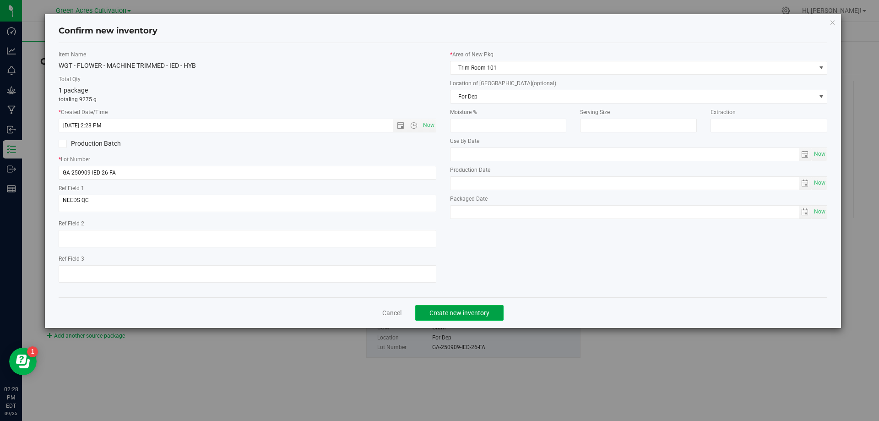
click at [445, 317] on button "Create new inventory" at bounding box center [459, 313] width 88 height 16
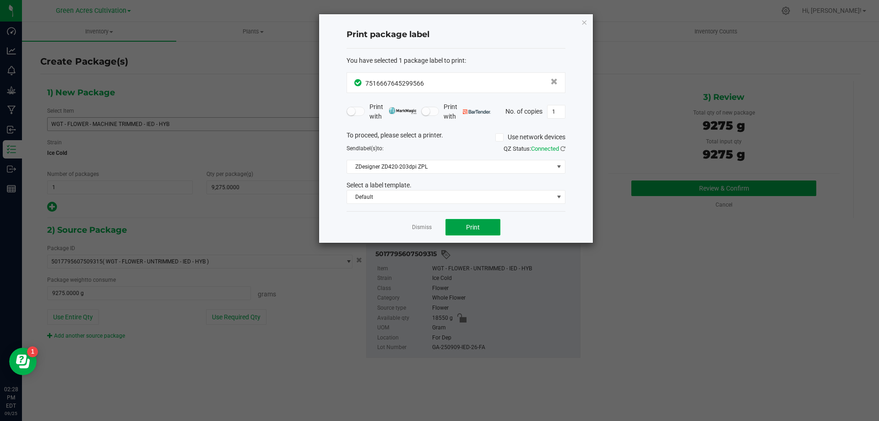
click at [456, 224] on button "Print" at bounding box center [472, 227] width 55 height 16
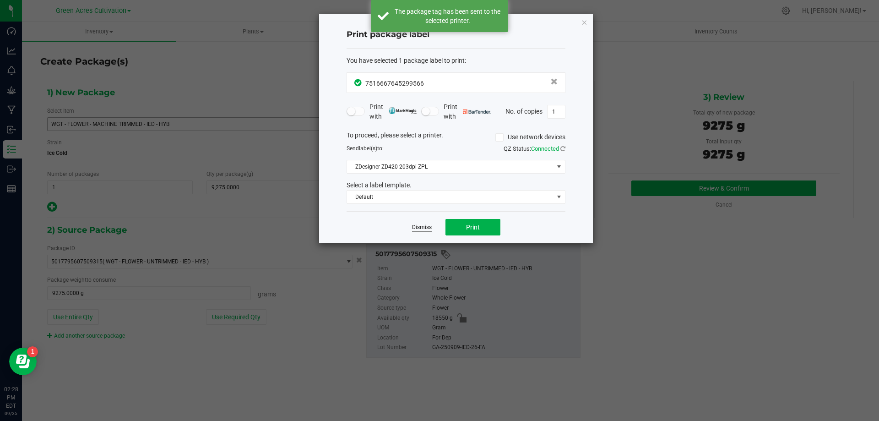
click at [413, 224] on link "Dismiss" at bounding box center [422, 227] width 20 height 8
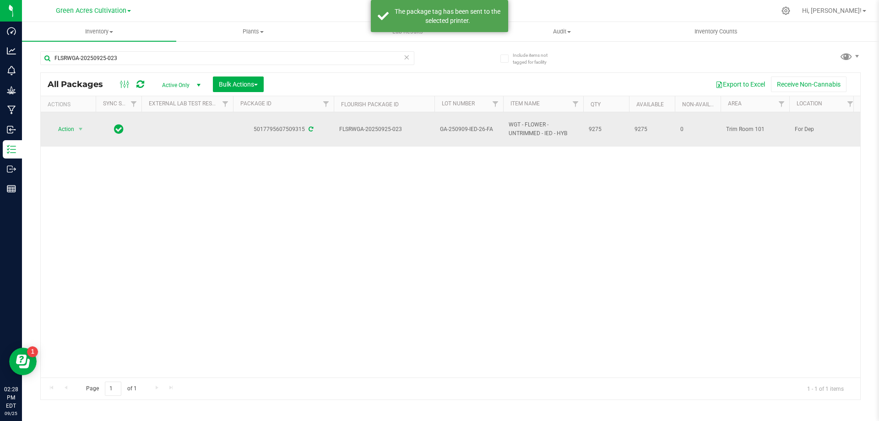
click at [68, 141] on td "Action Action Adjust qty Create package Edit attributes Global inventory Locate…" at bounding box center [68, 129] width 55 height 34
click at [68, 138] on td "Action Action Adjust qty Create package Edit attributes Global inventory Locate…" at bounding box center [68, 129] width 55 height 34
click at [68, 136] on td "Action Action Adjust qty Create package Edit attributes Global inventory Locate…" at bounding box center [68, 129] width 55 height 34
click at [71, 130] on span "Action" at bounding box center [62, 129] width 25 height 13
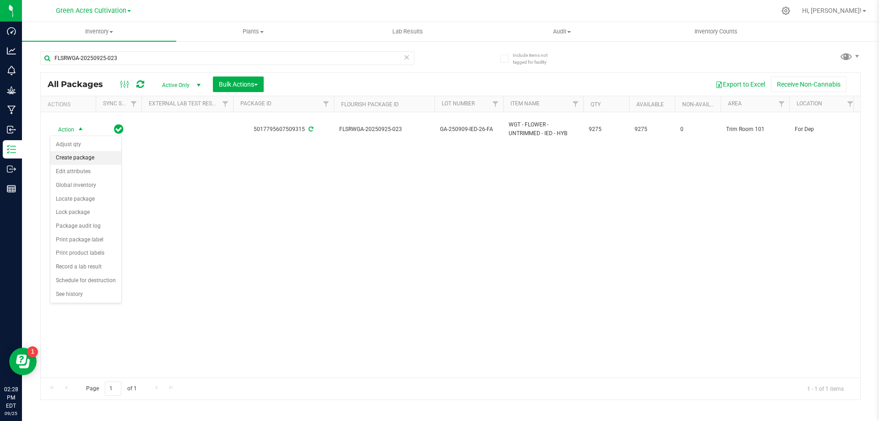
click at [91, 160] on li "Create package" at bounding box center [85, 158] width 71 height 14
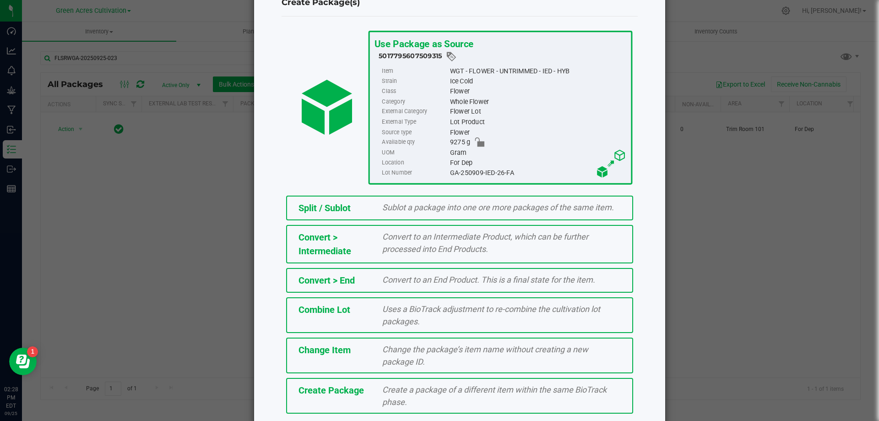
scroll to position [66, 0]
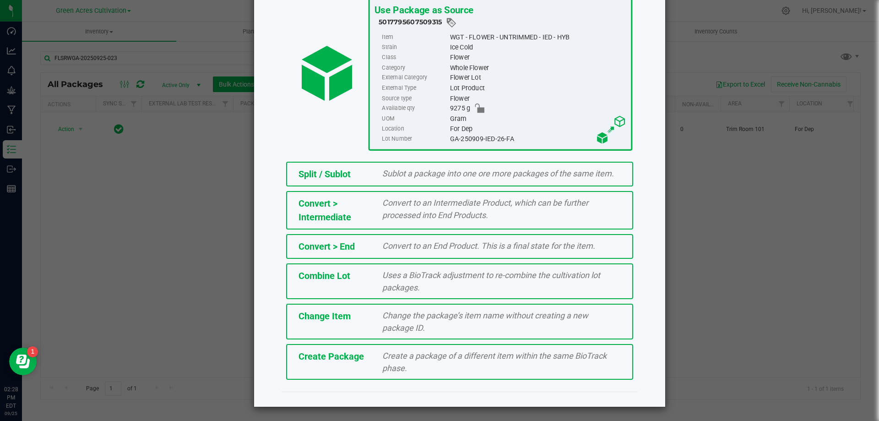
click at [376, 353] on div "Create a package of a different item within the same BioTrack phase." at bounding box center [501, 361] width 252 height 25
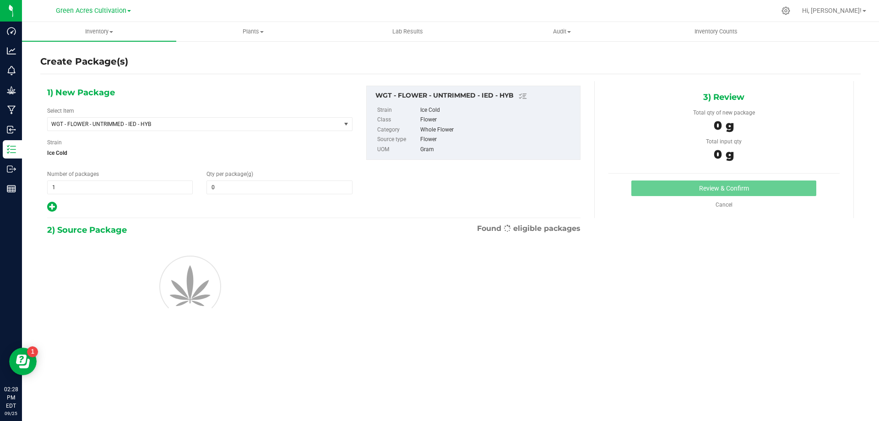
type input "0.0000"
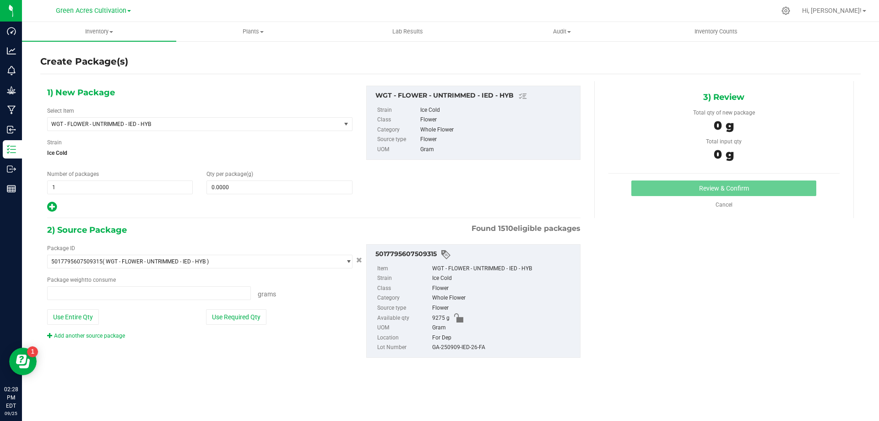
type input "0.0000 g"
click at [187, 130] on span "WGT - FLOWER - UNTRIMMED - IED - HYB" at bounding box center [194, 124] width 293 height 13
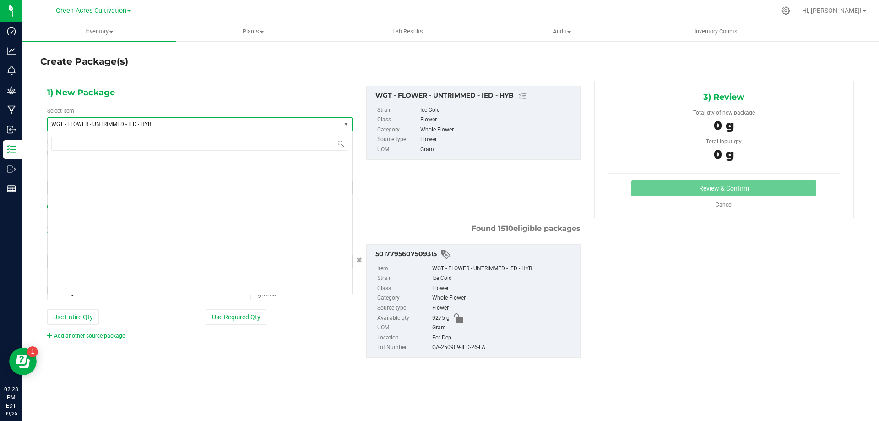
scroll to position [199183, 0]
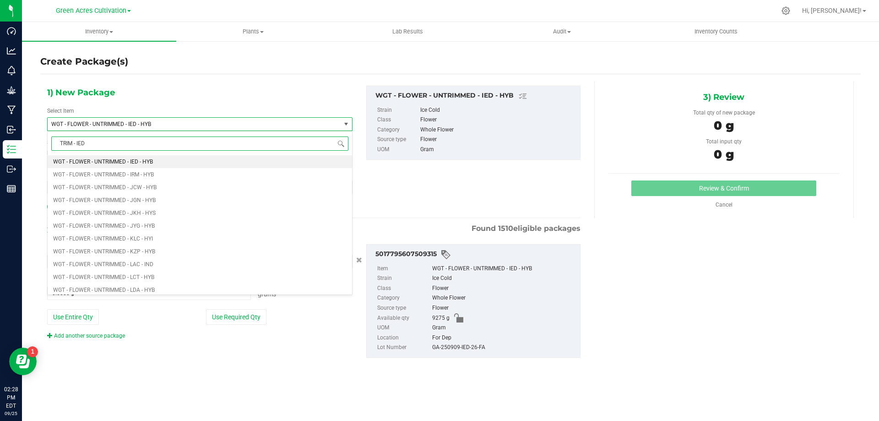
type input "TRIM - IED"
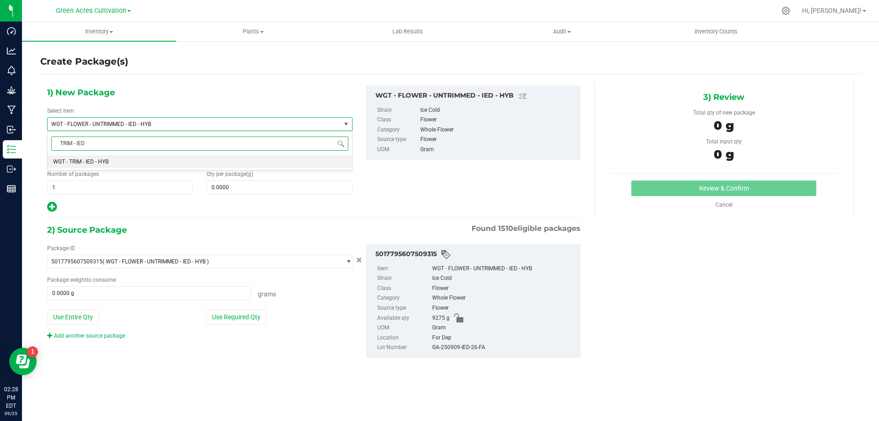
click at [198, 165] on li "WGT - TRIM - IED - HYB" at bounding box center [200, 161] width 304 height 13
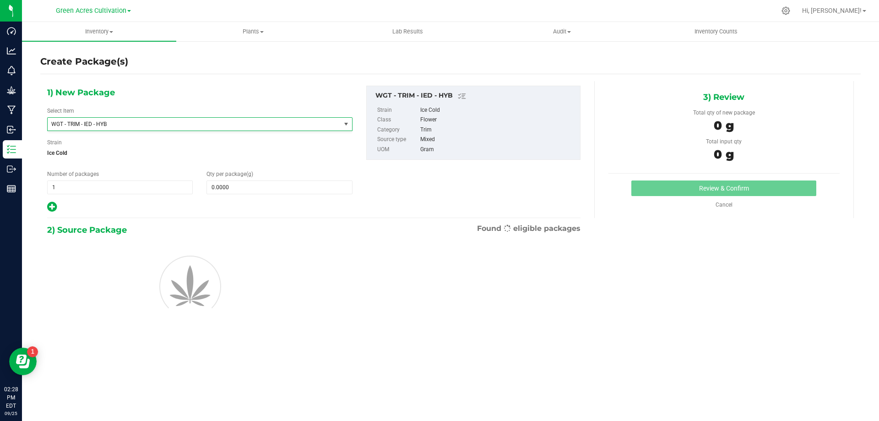
type input "0.0000"
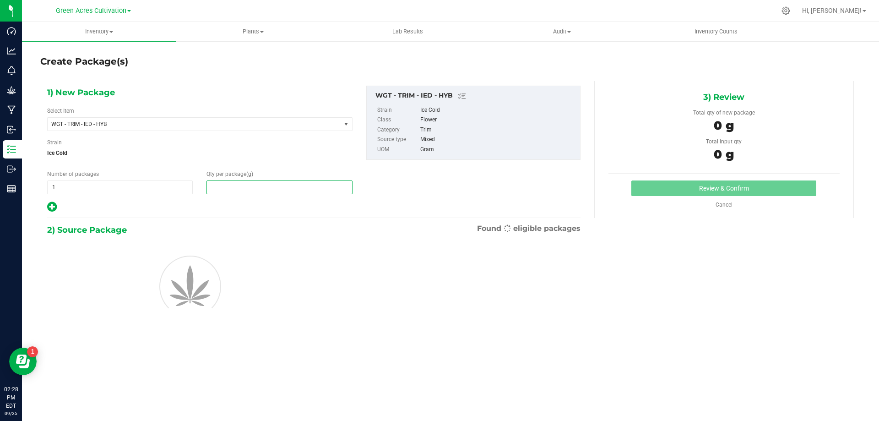
click at [238, 183] on span at bounding box center [279, 187] width 146 height 14
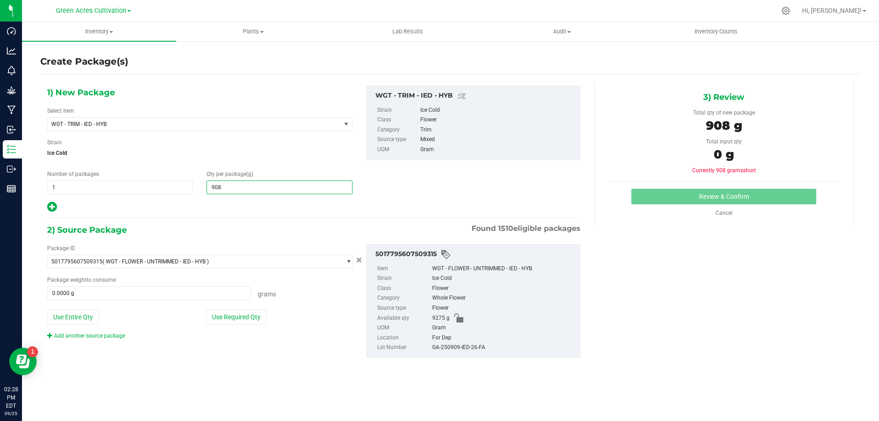
type input "9080"
type input "9,080.0000"
click at [257, 314] on button "Use Required Qty" at bounding box center [236, 317] width 60 height 16
type input "9080.0000 g"
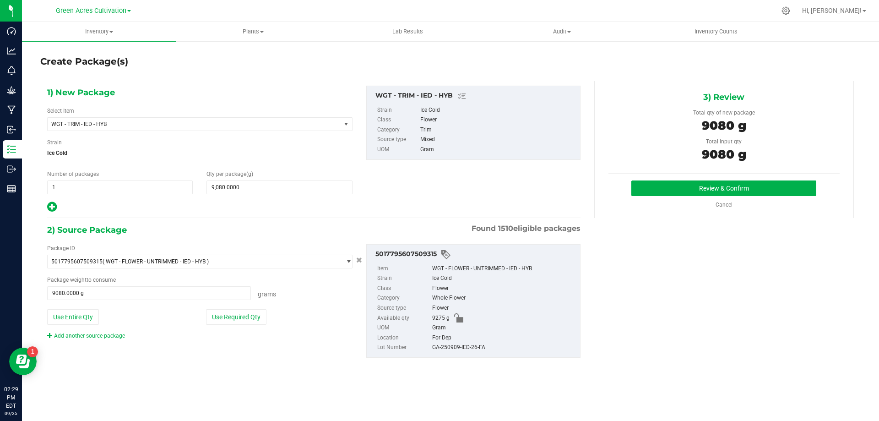
click at [477, 349] on div "GA-250909-IED-26-FA" at bounding box center [503, 347] width 143 height 10
copy div "GA-250909-IED-26-FA"
click at [668, 184] on button "Review & Confirm" at bounding box center [723, 188] width 185 height 16
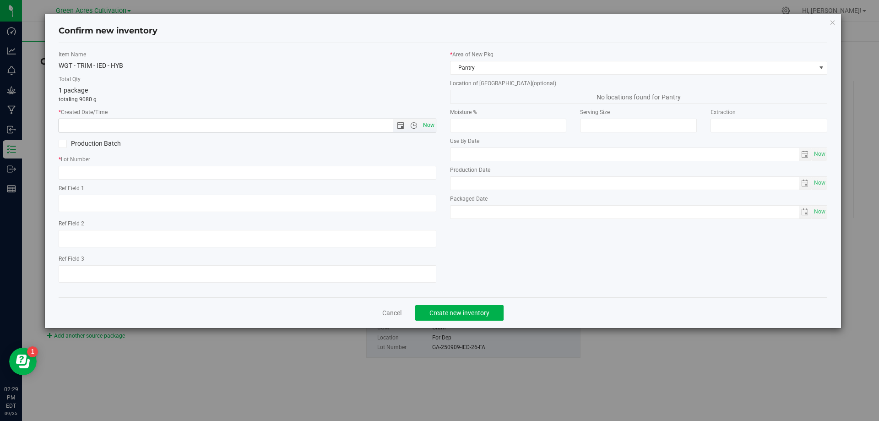
click at [422, 123] on span "Now" at bounding box center [429, 125] width 16 height 13
type input "9/25/2025 2:29 PM"
drag, startPoint x: 420, startPoint y: 161, endPoint x: 418, endPoint y: 171, distance: 10.6
click at [418, 165] on div "* Lot Number" at bounding box center [248, 167] width 378 height 24
click at [418, 171] on input "text" at bounding box center [248, 173] width 378 height 14
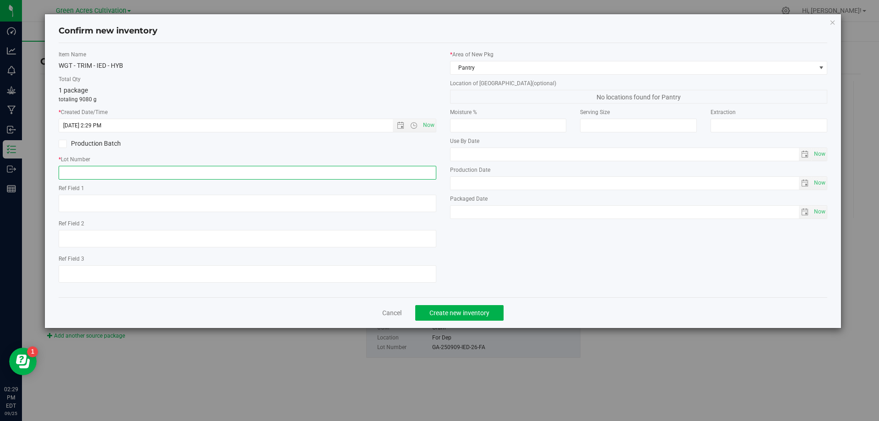
paste input "GA-250909-IED-26-FA"
type input "GA-250909-IED-26-TB"
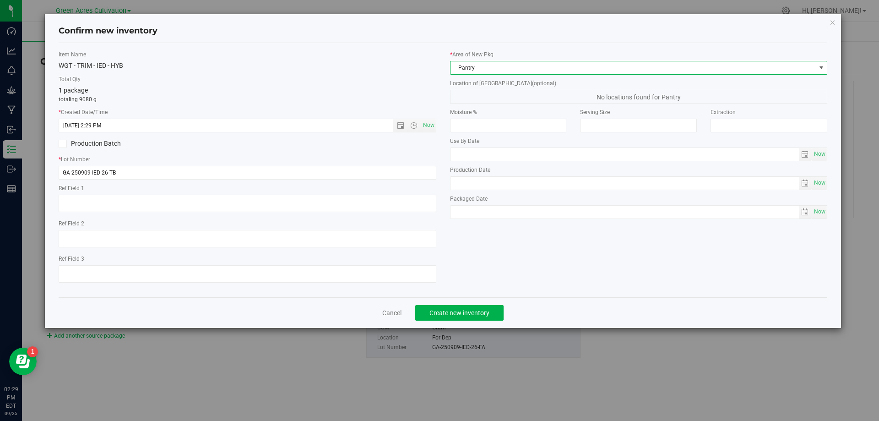
click at [580, 65] on span "Pantry" at bounding box center [632, 67] width 365 height 13
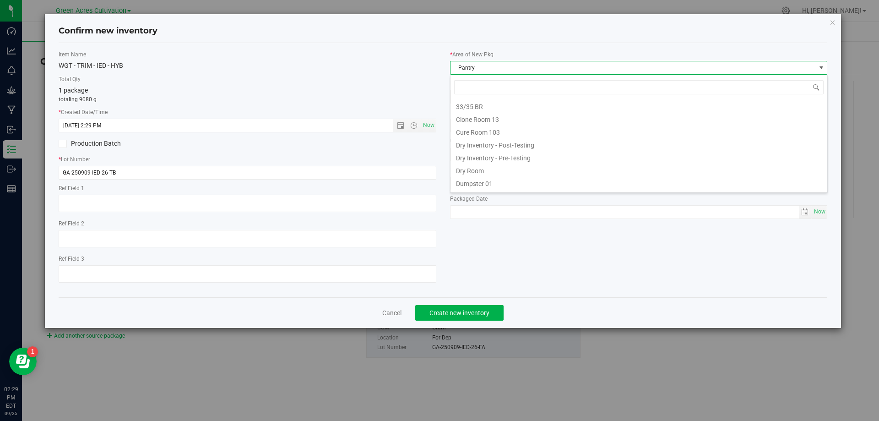
scroll to position [14, 378]
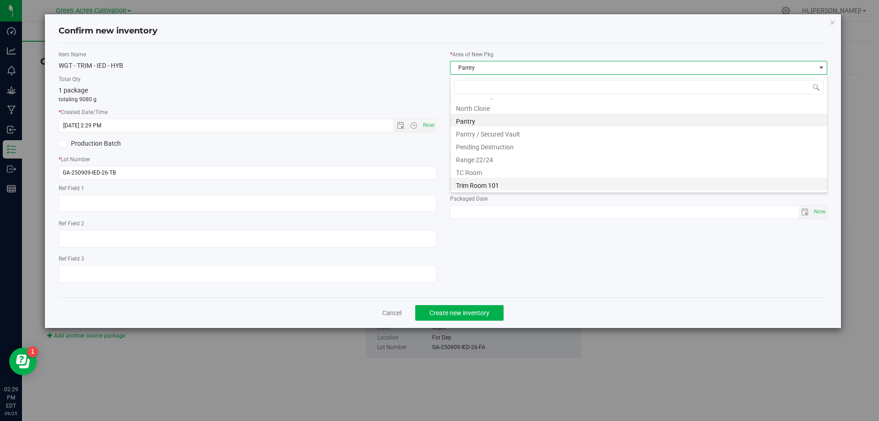
click at [554, 179] on li "Trim Room 101" at bounding box center [638, 184] width 377 height 13
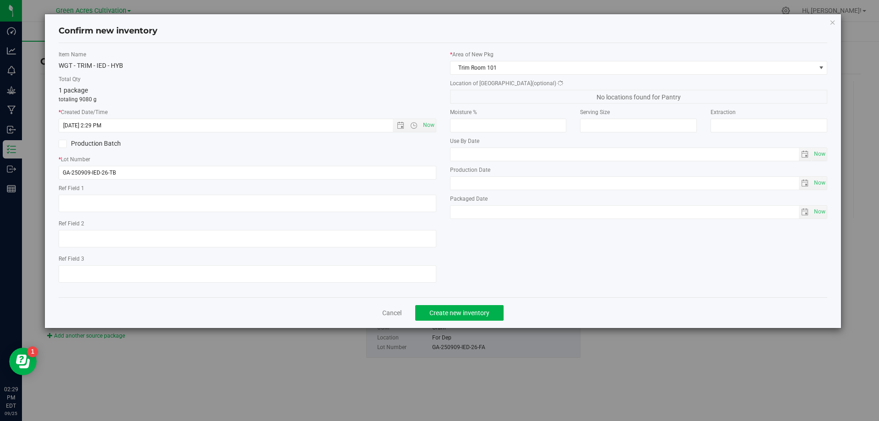
click at [555, 95] on span "No locations found for Pantry" at bounding box center [639, 97] width 378 height 14
click at [555, 95] on span "Concentrate" at bounding box center [632, 96] width 365 height 13
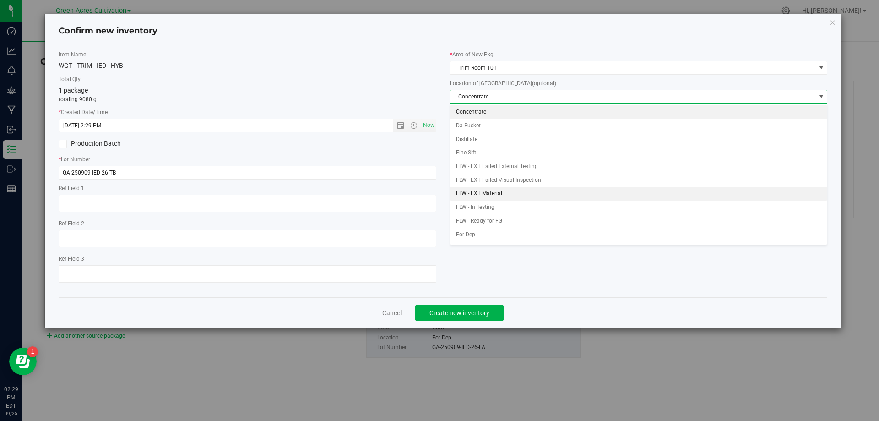
click at [496, 194] on li "FLW - EXT Material" at bounding box center [638, 194] width 377 height 14
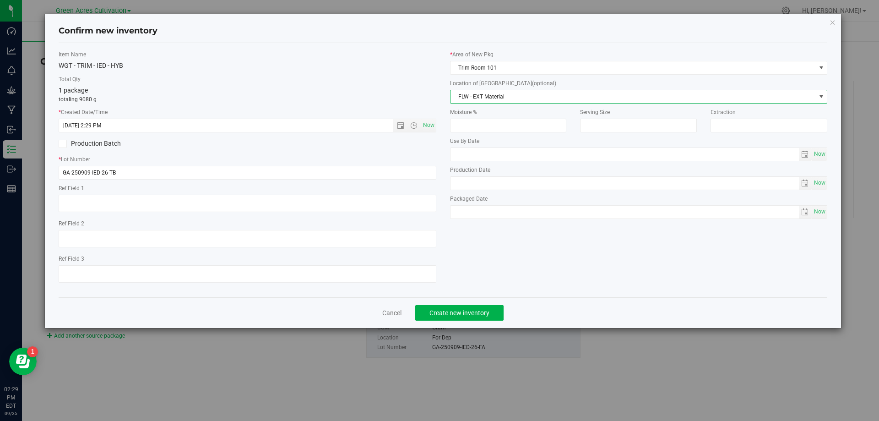
click at [478, 322] on div "Cancel Create new inventory" at bounding box center [443, 312] width 769 height 31
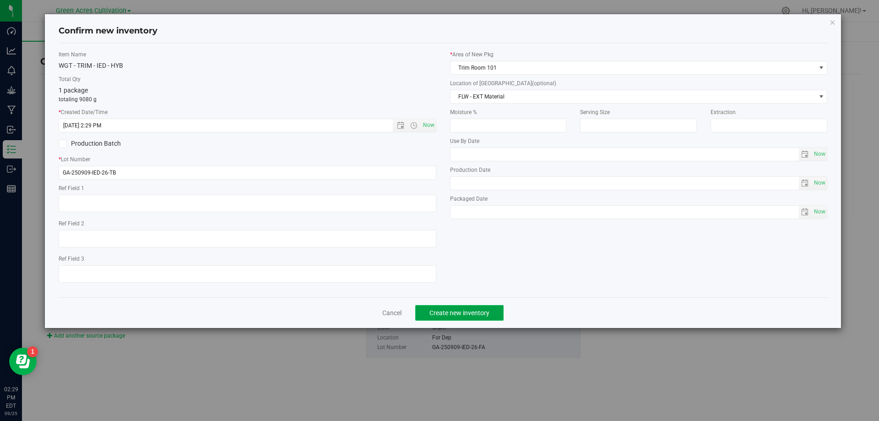
click at [477, 310] on span "Create new inventory" at bounding box center [459, 312] width 60 height 7
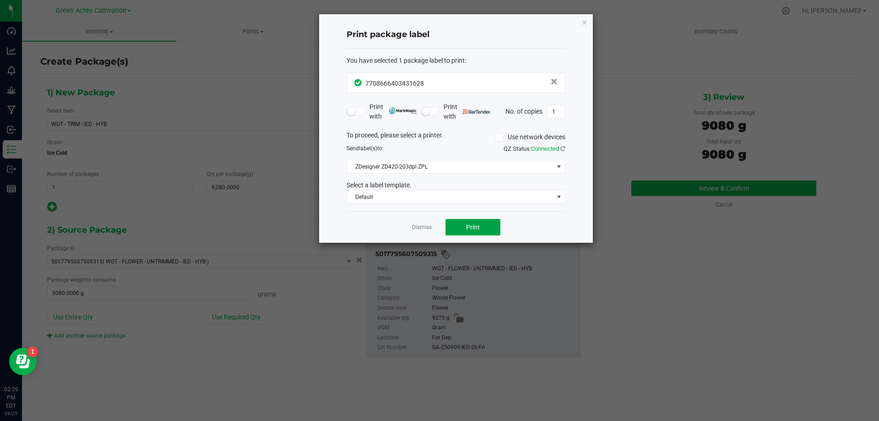
click at [480, 229] on button "Print" at bounding box center [472, 227] width 55 height 16
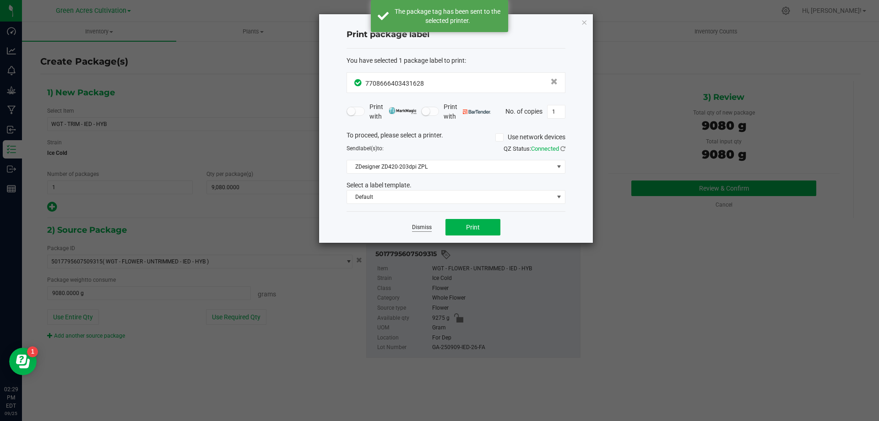
click at [418, 225] on link "Dismiss" at bounding box center [422, 227] width 20 height 8
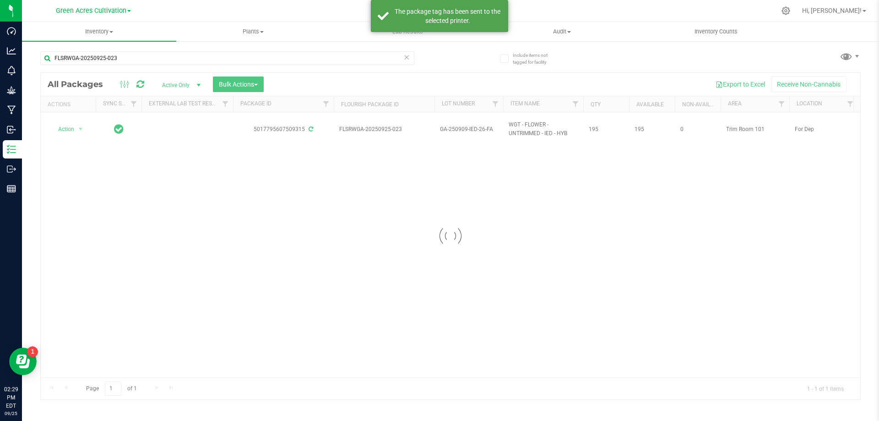
click at [65, 130] on div at bounding box center [450, 236] width 819 height 326
click at [65, 130] on span "Action" at bounding box center [62, 129] width 25 height 13
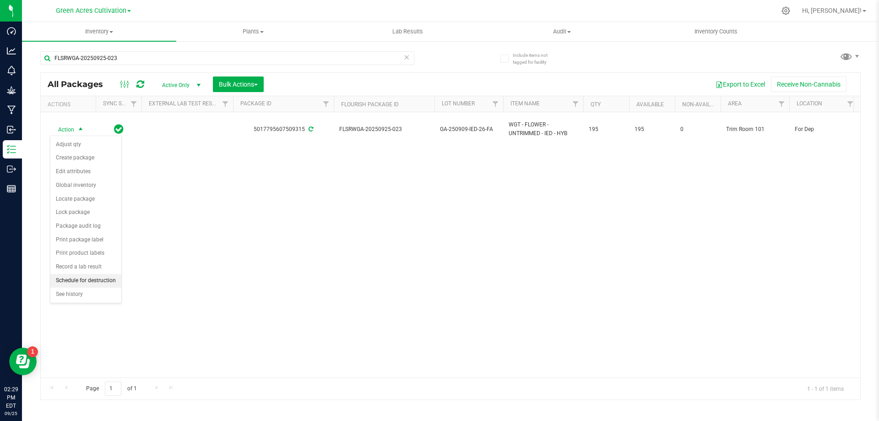
click at [114, 282] on li "Schedule for destruction" at bounding box center [85, 281] width 71 height 14
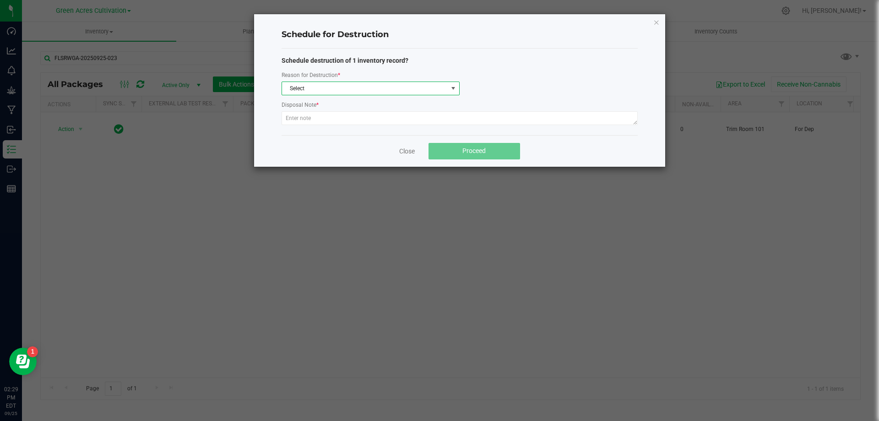
drag, startPoint x: 369, startPoint y: 87, endPoint x: 369, endPoint y: 75, distance: 12.4
click at [369, 87] on span "Select" at bounding box center [365, 88] width 166 height 13
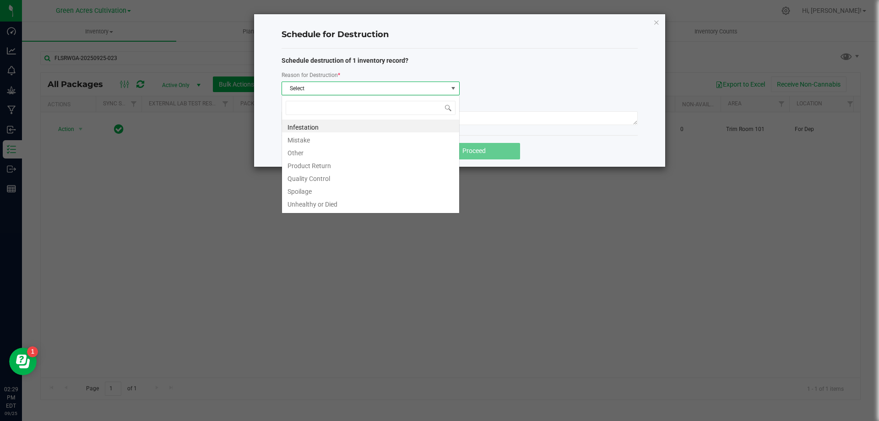
scroll to position [14, 178]
type input "W"
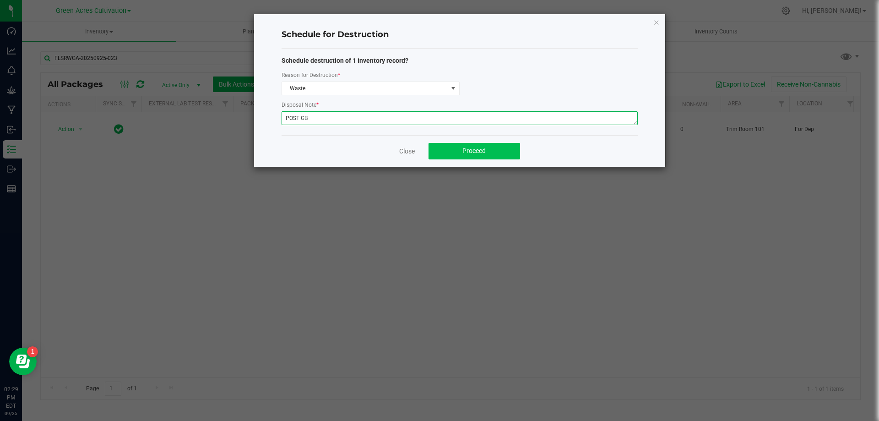
type textarea "POST GB"
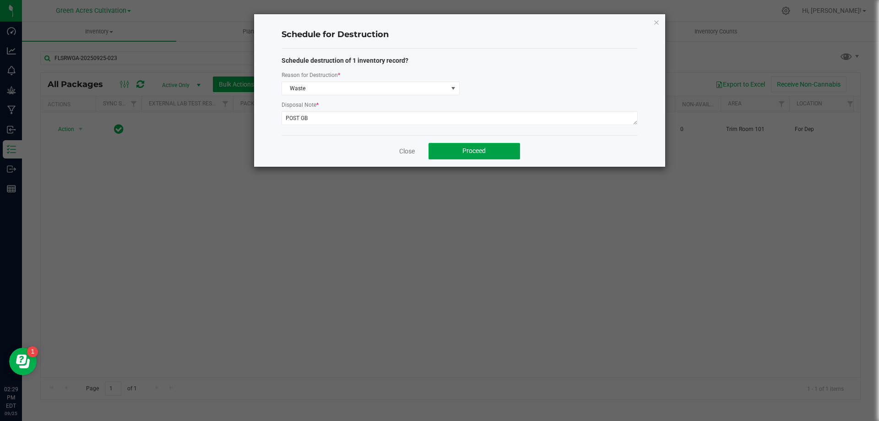
click at [432, 150] on button "Proceed" at bounding box center [474, 151] width 92 height 16
